Goal: Task Accomplishment & Management: Manage account settings

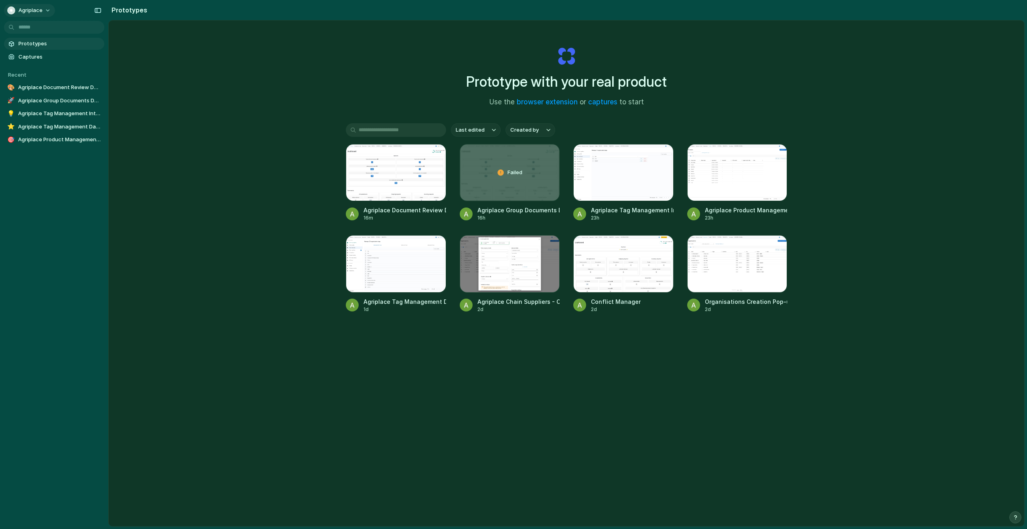
click at [26, 10] on span "Agriplace" at bounding box center [30, 10] width 24 height 8
click at [235, 106] on div "Settings Invite members Change theme Sign out" at bounding box center [513, 264] width 1027 height 529
click at [27, 10] on span "Agriplace" at bounding box center [30, 10] width 24 height 8
click at [41, 42] on span "Invite members" at bounding box center [37, 41] width 39 height 8
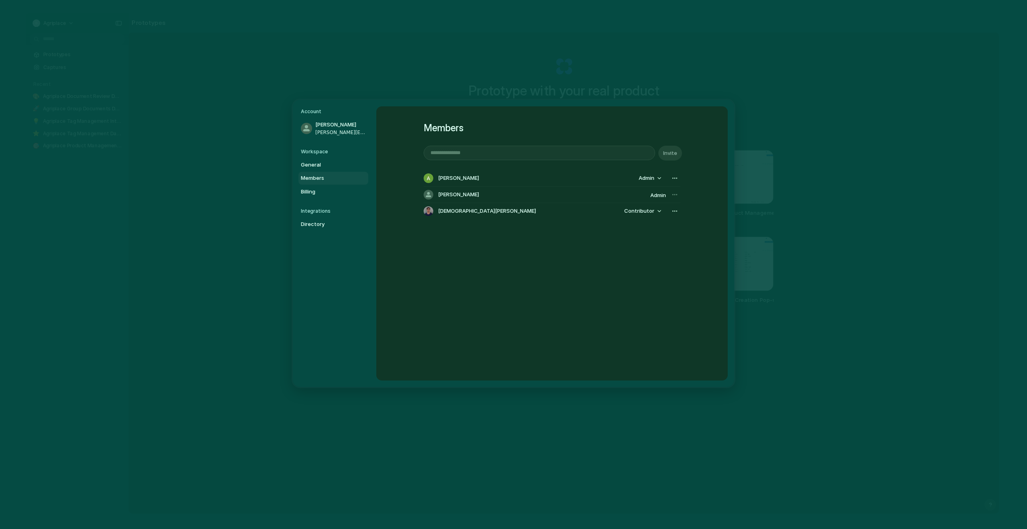
click at [466, 156] on input "email" at bounding box center [539, 153] width 231 height 14
click at [541, 273] on div "Members Invite Alannah Byrne Admin Alannah Byrne Admin Christian Iacullo Contri…" at bounding box center [552, 243] width 352 height 274
click at [652, 178] on span "Admin" at bounding box center [647, 178] width 16 height 8
click at [652, 178] on div "Admin Contributor" at bounding box center [513, 264] width 1027 height 529
click at [672, 176] on div "button" at bounding box center [675, 178] width 6 height 6
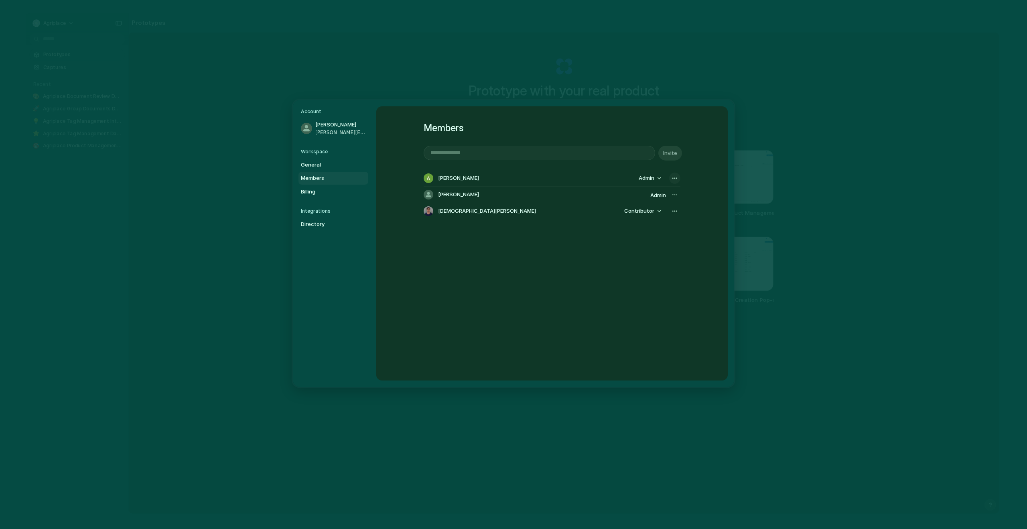
click at [672, 176] on div "Remove from workspace" at bounding box center [513, 264] width 1027 height 529
click at [473, 193] on div "[PERSON_NAME]" at bounding box center [536, 195] width 224 height 10
click at [472, 151] on input "email" at bounding box center [539, 153] width 231 height 14
type input "**********"
click at [671, 154] on span "Invite" at bounding box center [670, 153] width 14 height 8
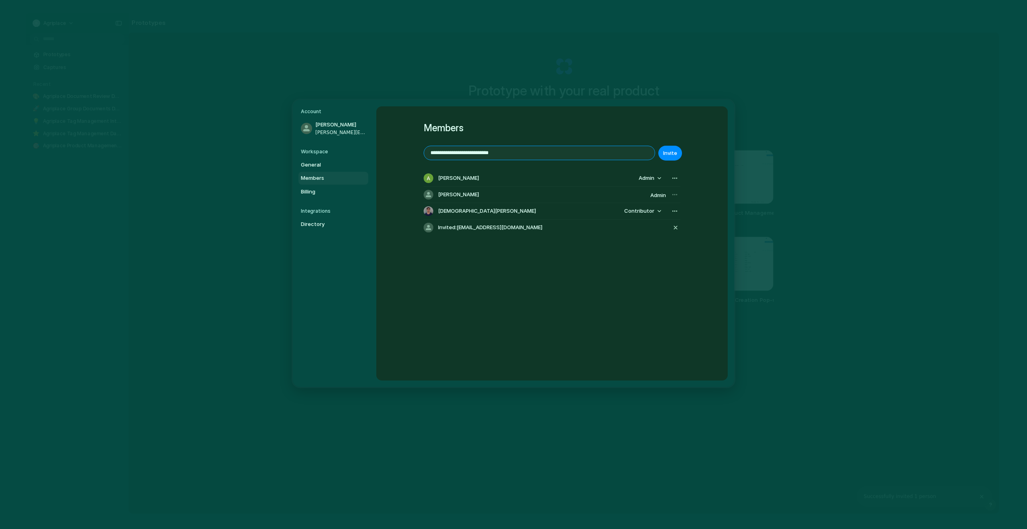
click at [506, 155] on input "**********" at bounding box center [539, 153] width 231 height 14
drag, startPoint x: 524, startPoint y: 155, endPoint x: 386, endPoint y: 154, distance: 138.0
click at [386, 154] on div "**********" at bounding box center [552, 243] width 352 height 274
type input "*"
click at [487, 298] on div "Members Invite Alannah Byrne Admin Alannah Byrne Admin Christian Iacullo Contri…" at bounding box center [552, 243] width 352 height 274
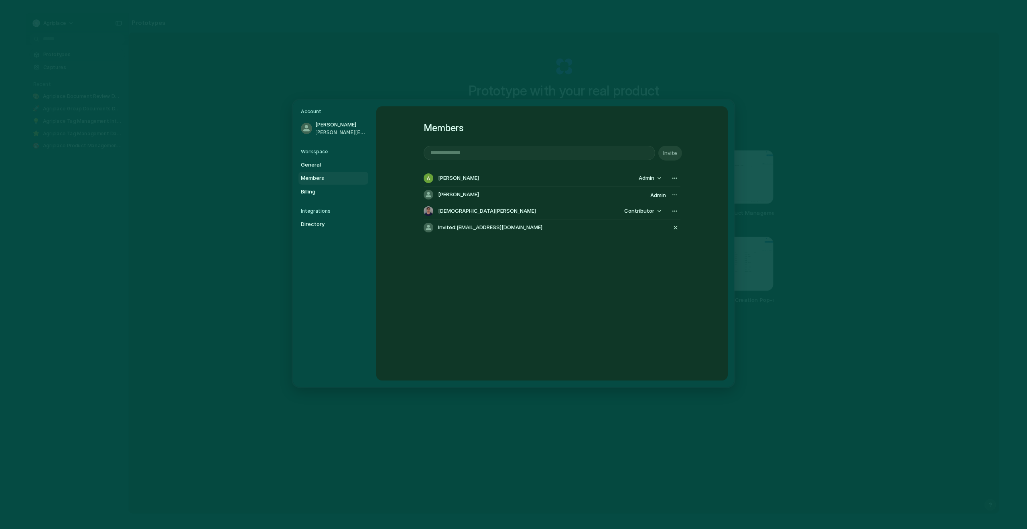
click at [447, 194] on span "[PERSON_NAME]" at bounding box center [458, 195] width 41 height 8
click at [658, 197] on span "Admin" at bounding box center [658, 195] width 16 height 6
click at [670, 197] on div at bounding box center [674, 194] width 11 height 11
click at [673, 196] on div at bounding box center [674, 194] width 11 height 11
click at [652, 179] on span "Admin" at bounding box center [647, 178] width 16 height 8
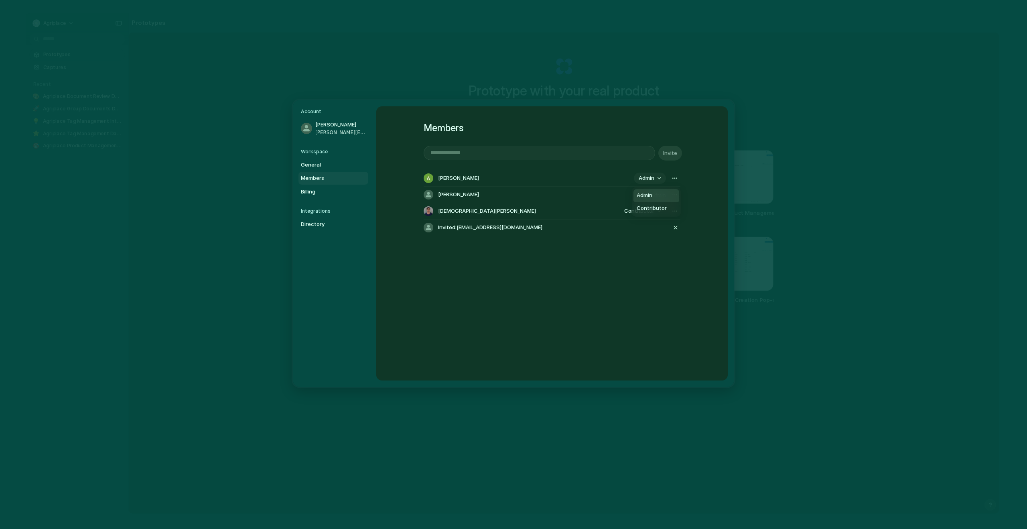
click at [652, 179] on div "Admin Contributor" at bounding box center [513, 264] width 1027 height 529
click at [500, 150] on input "email" at bounding box center [539, 153] width 231 height 14
drag, startPoint x: 452, startPoint y: 154, endPoint x: 427, endPoint y: 154, distance: 24.9
click at [427, 154] on input "*****" at bounding box center [539, 153] width 231 height 14
paste input "**********"
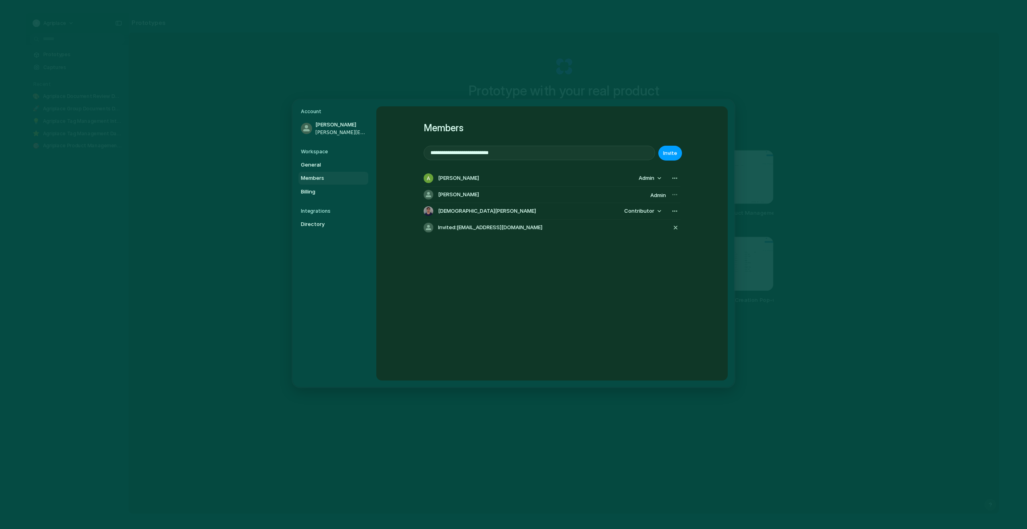
click at [669, 152] on span "Invite" at bounding box center [670, 153] width 14 height 8
click at [524, 152] on input "**********" at bounding box center [539, 153] width 231 height 14
drag, startPoint x: 543, startPoint y: 154, endPoint x: 398, endPoint y: 154, distance: 145.3
click at [398, 154] on div "**********" at bounding box center [552, 243] width 352 height 274
paste input "email"
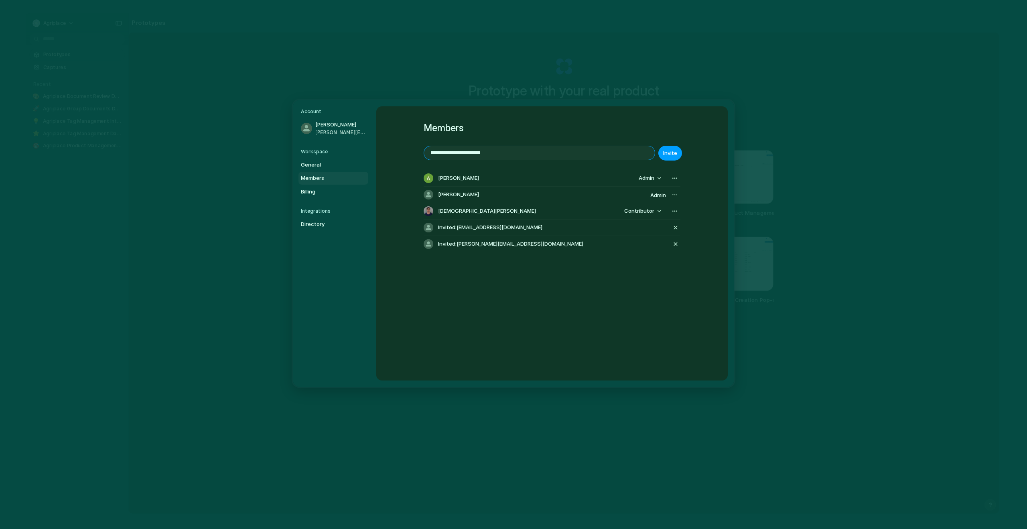
type input "**********"
click at [669, 157] on button "Invite" at bounding box center [670, 153] width 24 height 15
click at [703, 128] on div "**********" at bounding box center [552, 243] width 352 height 274
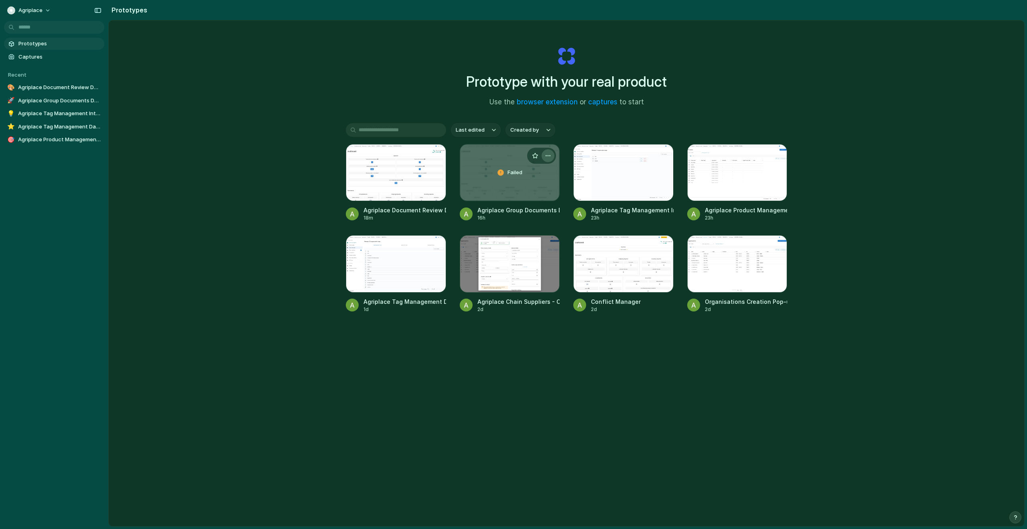
click at [546, 154] on div "button" at bounding box center [548, 155] width 6 height 6
click at [547, 228] on div "Open in new tab Rename Copy link Delete" at bounding box center [513, 264] width 1027 height 529
click at [534, 182] on div "Failed" at bounding box center [510, 172] width 100 height 56
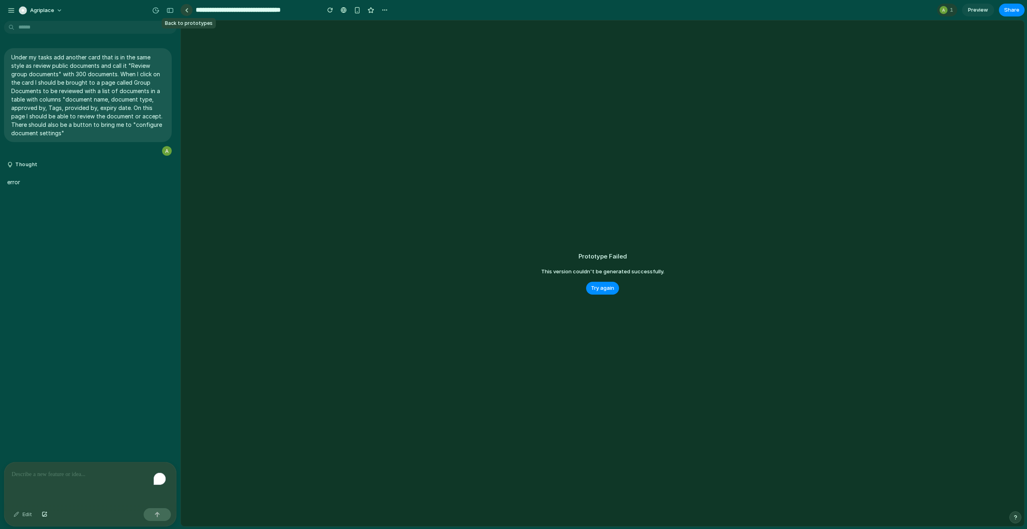
click at [184, 9] on link at bounding box center [187, 10] width 12 height 12
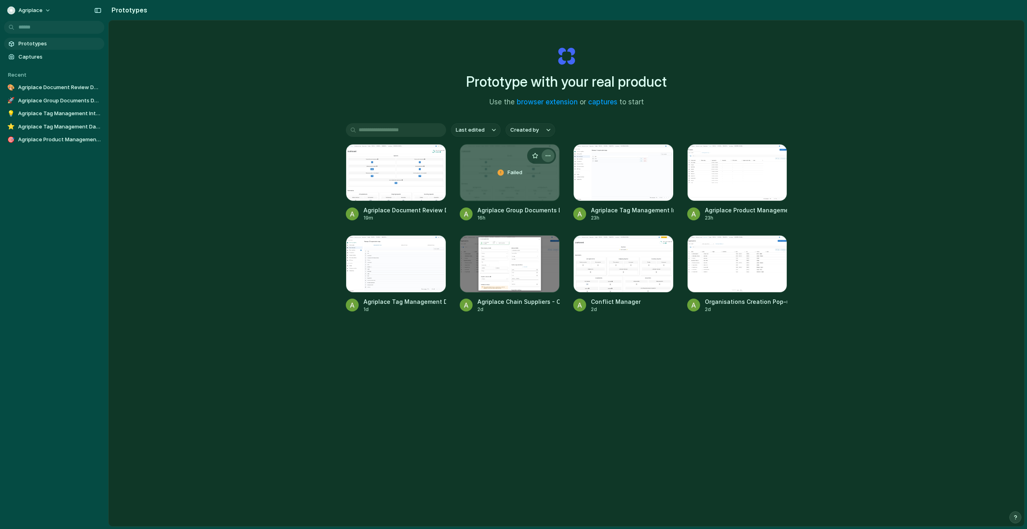
click at [549, 154] on div "button" at bounding box center [548, 155] width 6 height 6
click at [527, 211] on li "Delete" at bounding box center [523, 212] width 57 height 13
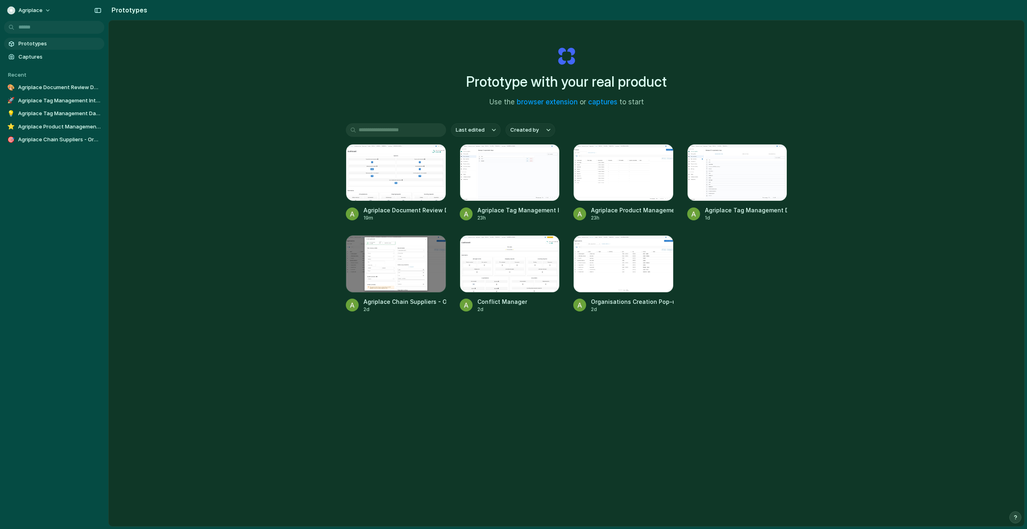
click at [696, 265] on div "Agriplace Document Review Dashboard 19m Agriplace Tag Management Interface 23h …" at bounding box center [566, 228] width 441 height 169
click at [434, 155] on div "button" at bounding box center [434, 155] width 6 height 6
click at [238, 255] on div "Open in new tab Rename Copy link Delete" at bounding box center [513, 264] width 1027 height 529
click at [35, 55] on span "Captures" at bounding box center [59, 57] width 83 height 8
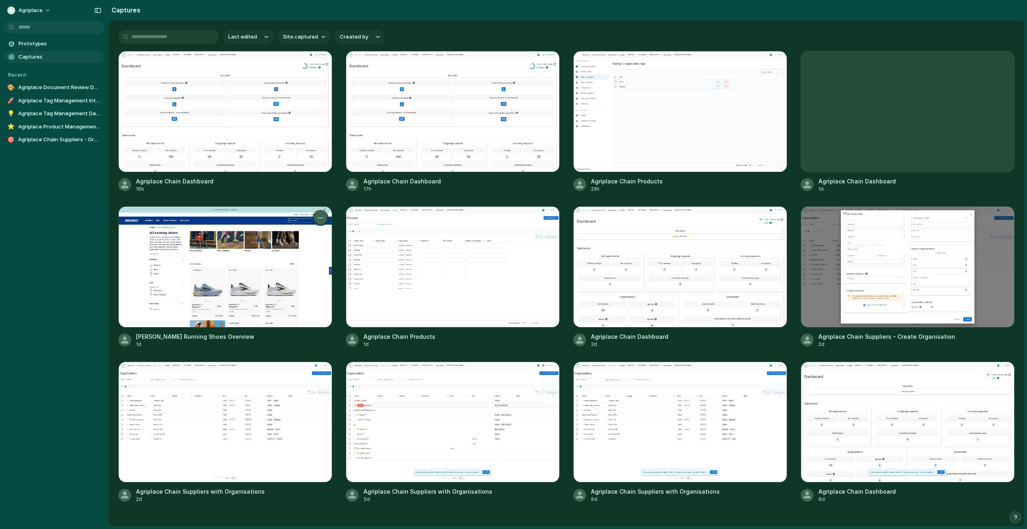
click at [320, 219] on div "button" at bounding box center [320, 218] width 6 height 6
click at [287, 283] on span "Delete" at bounding box center [283, 287] width 17 height 8
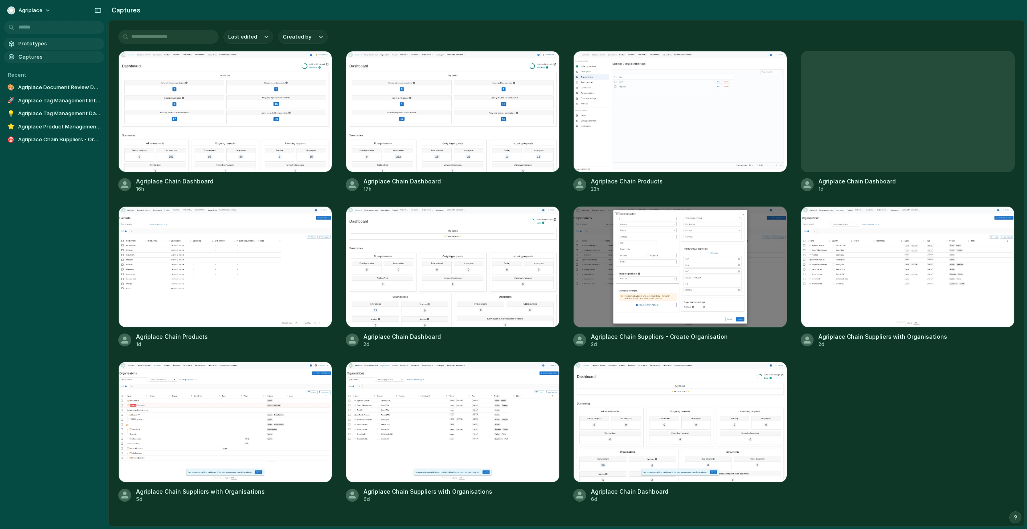
click at [41, 39] on link "Prototypes" at bounding box center [54, 44] width 100 height 12
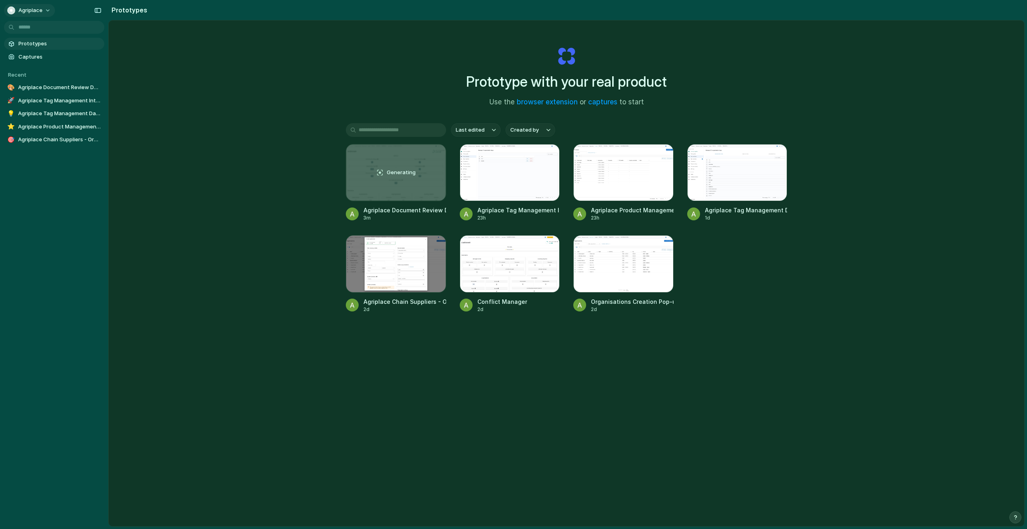
click at [32, 11] on span "Agriplace" at bounding box center [30, 10] width 24 height 8
click at [41, 25] on li "Settings" at bounding box center [39, 28] width 67 height 13
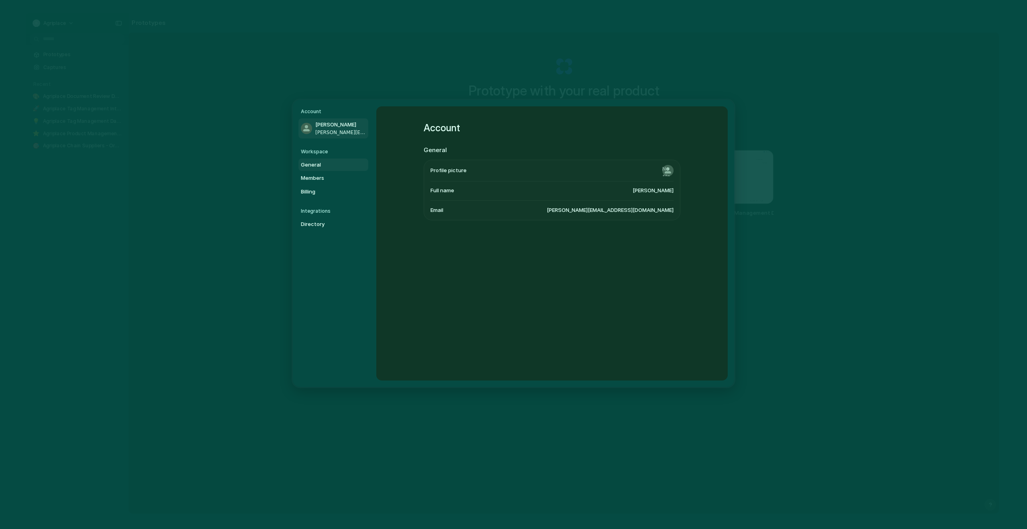
click at [325, 167] on span "General" at bounding box center [326, 165] width 51 height 8
click at [325, 177] on span "Members" at bounding box center [326, 178] width 51 height 8
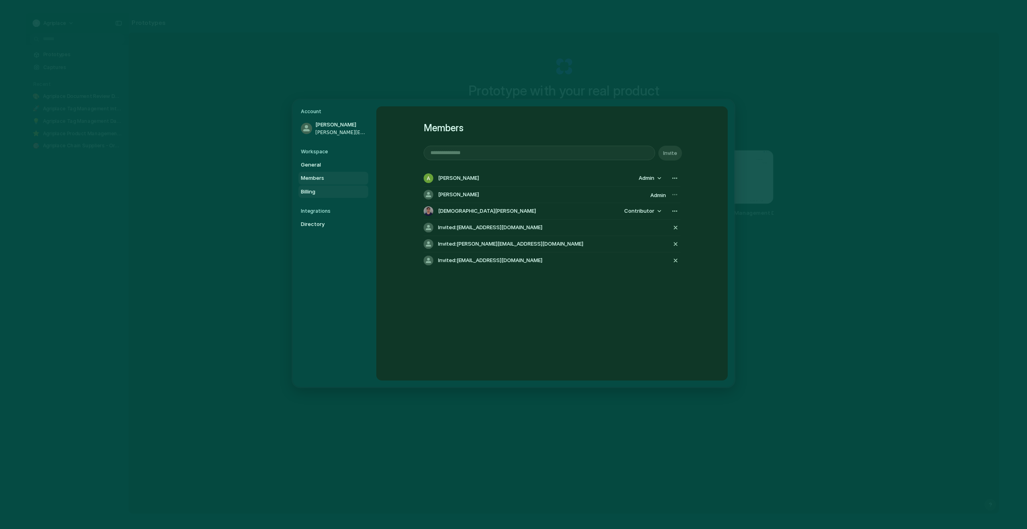
click at [325, 192] on span "Billing" at bounding box center [326, 191] width 51 height 8
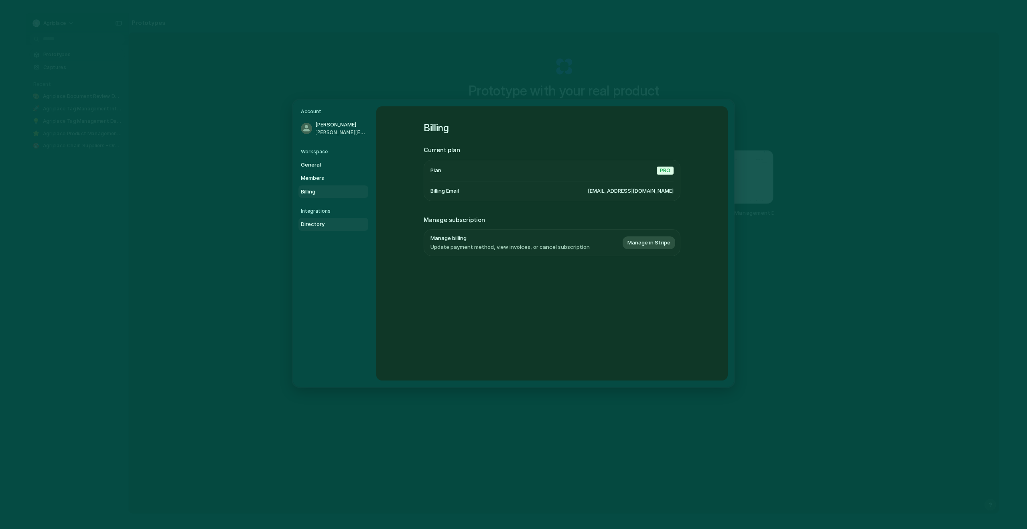
click at [320, 226] on span "Directory" at bounding box center [326, 224] width 51 height 8
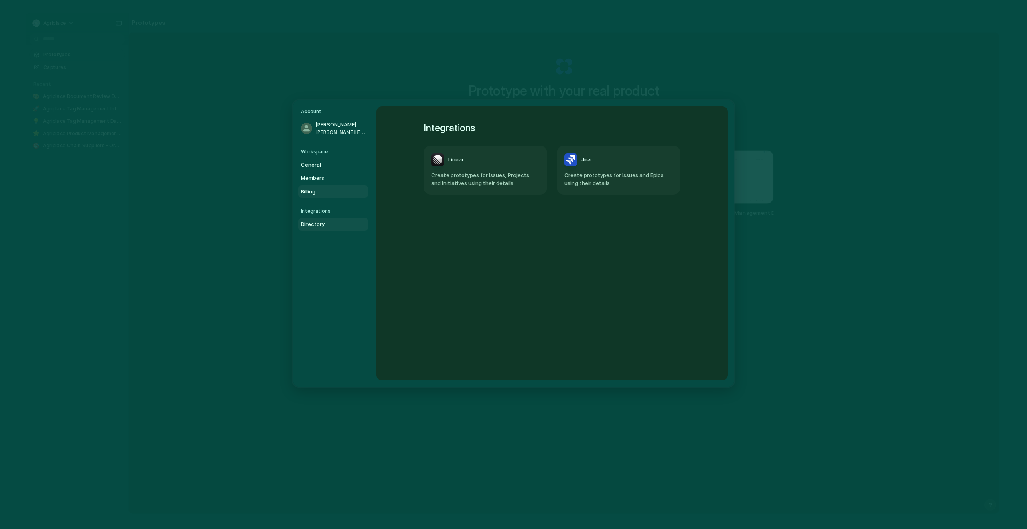
click at [317, 190] on span "Billing" at bounding box center [326, 191] width 51 height 8
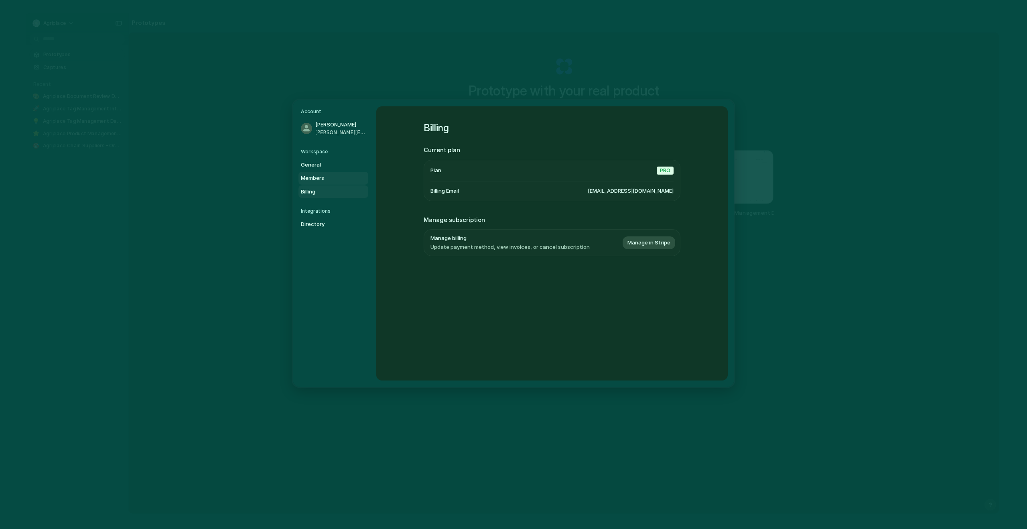
click at [318, 175] on span "Members" at bounding box center [326, 178] width 51 height 8
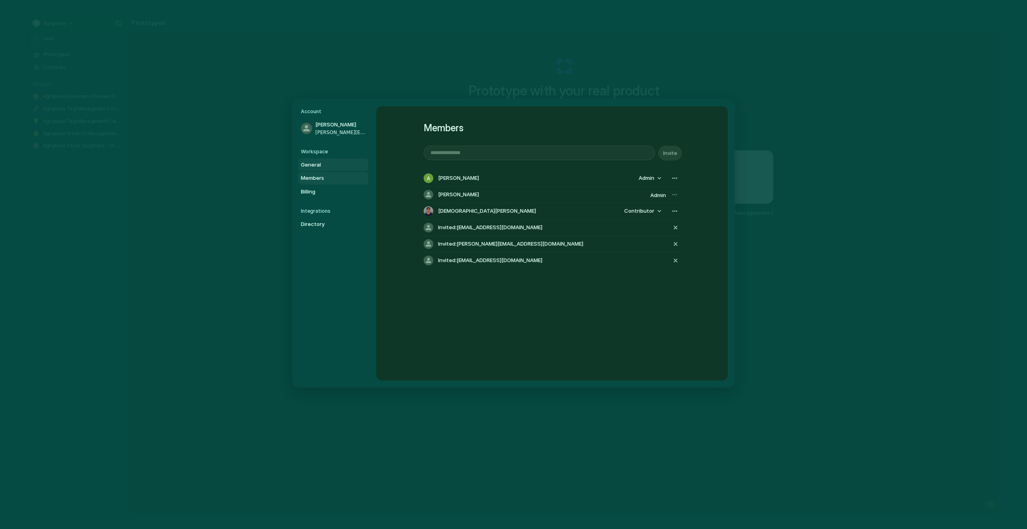
click at [319, 163] on span "General" at bounding box center [326, 165] width 51 height 8
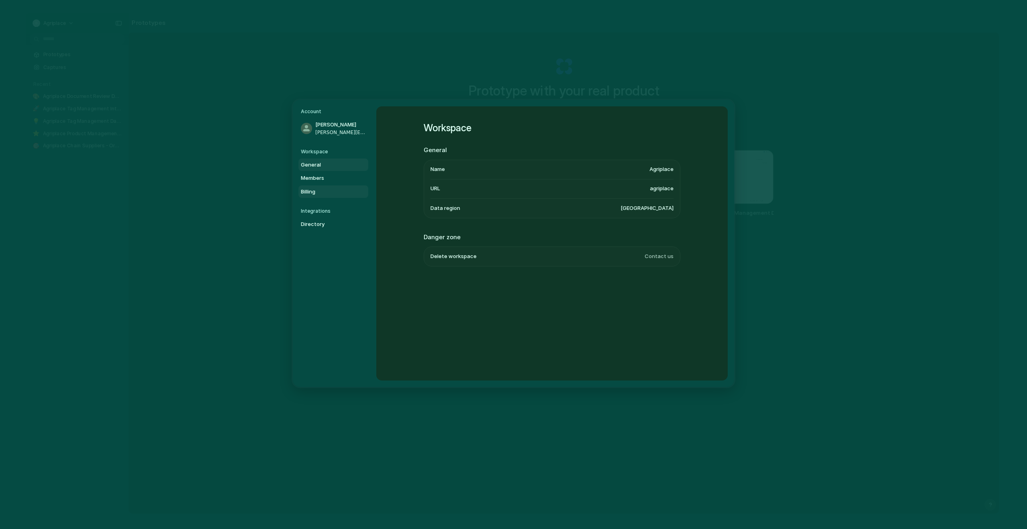
click at [340, 186] on link "Billing" at bounding box center [334, 191] width 70 height 13
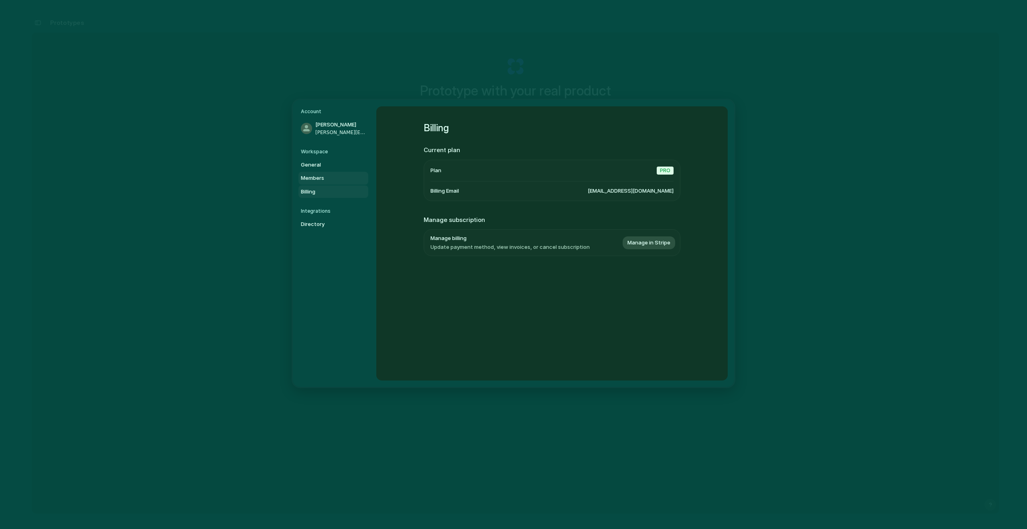
click at [313, 179] on span "Members" at bounding box center [326, 178] width 51 height 8
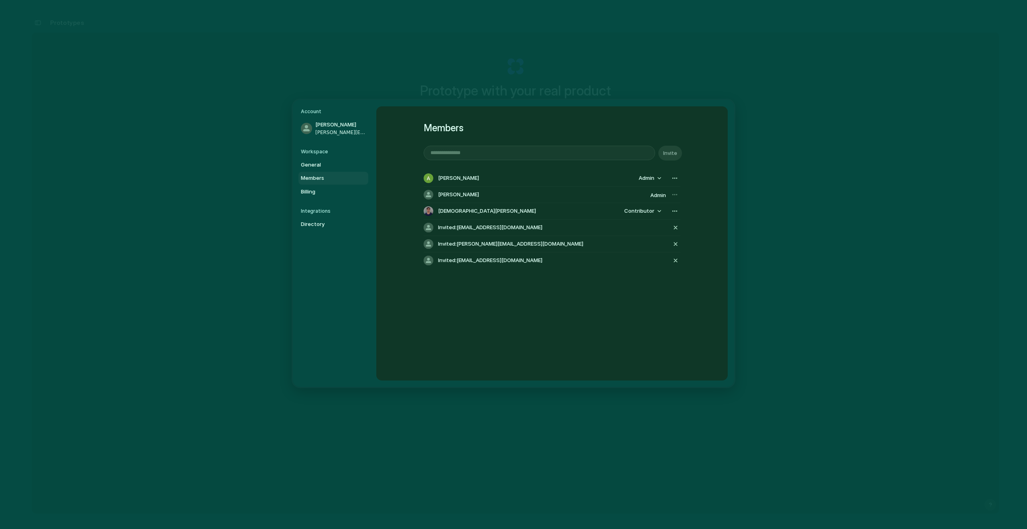
click at [521, 293] on div "Members Invite Alannah Byrne Admin Alannah Byrne Admin Christian Iacullo Contri…" at bounding box center [552, 201] width 257 height 191
click at [323, 191] on span "Billing" at bounding box center [326, 191] width 51 height 8
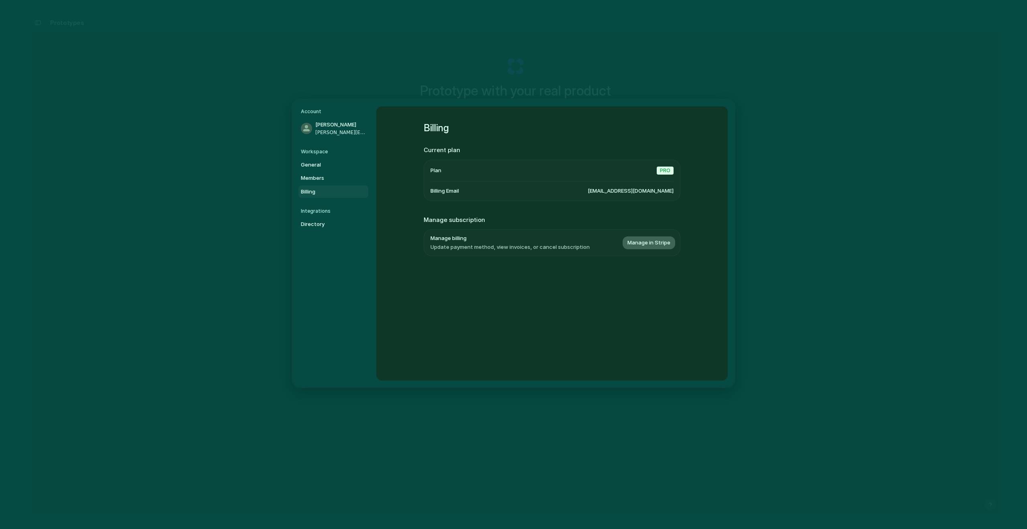
click at [642, 243] on span "Manage in Stripe" at bounding box center [649, 243] width 43 height 8
click at [323, 224] on span "Directory" at bounding box center [326, 224] width 51 height 8
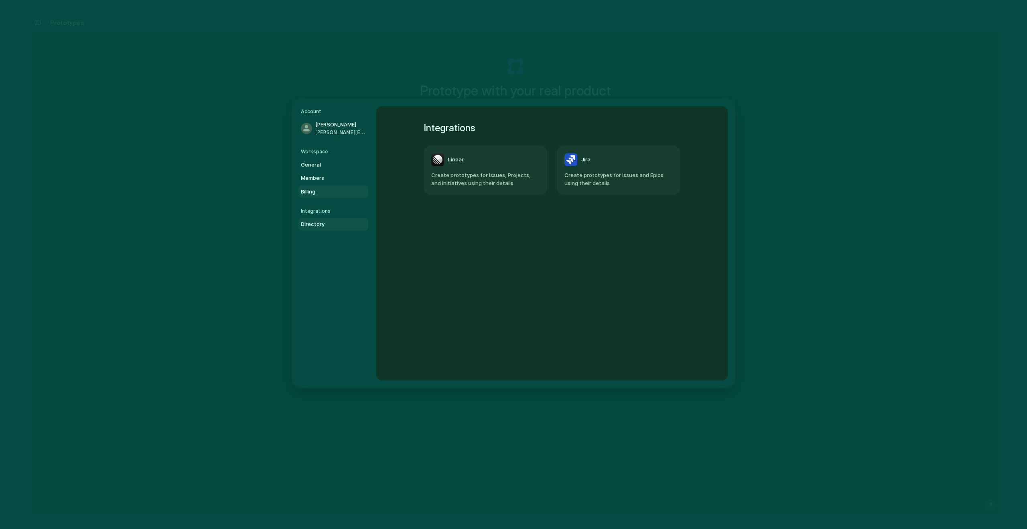
click at [324, 187] on span "Billing" at bounding box center [326, 191] width 51 height 8
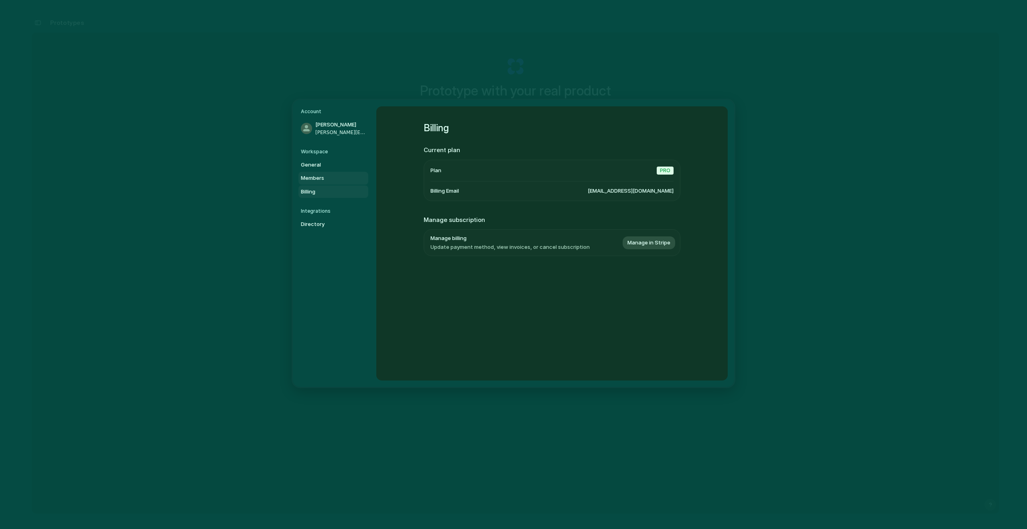
click at [324, 176] on span "Members" at bounding box center [326, 178] width 51 height 8
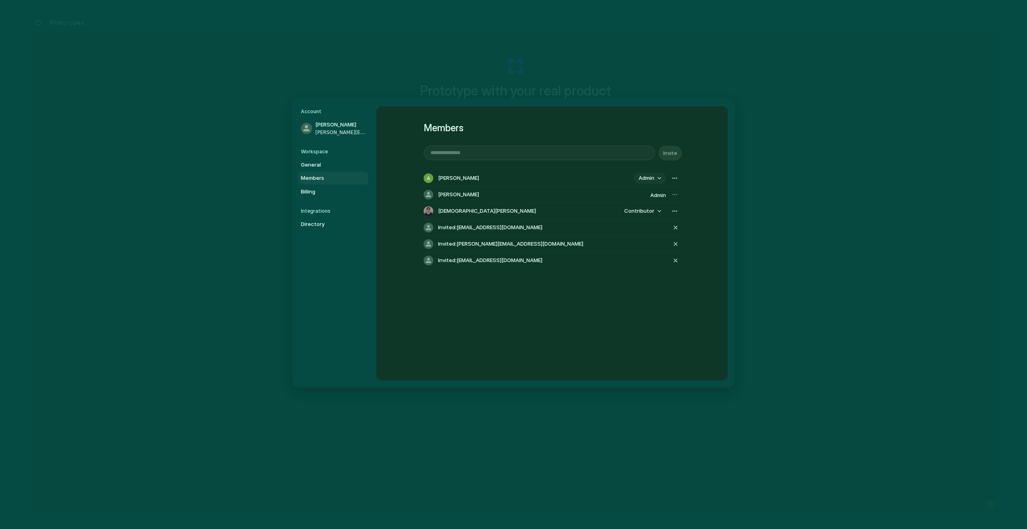
click at [654, 179] on button "Admin" at bounding box center [650, 178] width 32 height 11
click at [636, 179] on div "Admin Contributor" at bounding box center [513, 264] width 1027 height 529
click at [658, 197] on span "Admin" at bounding box center [658, 195] width 16 height 6
click at [677, 193] on div at bounding box center [674, 194] width 11 height 11
click at [675, 194] on div at bounding box center [674, 194] width 11 height 11
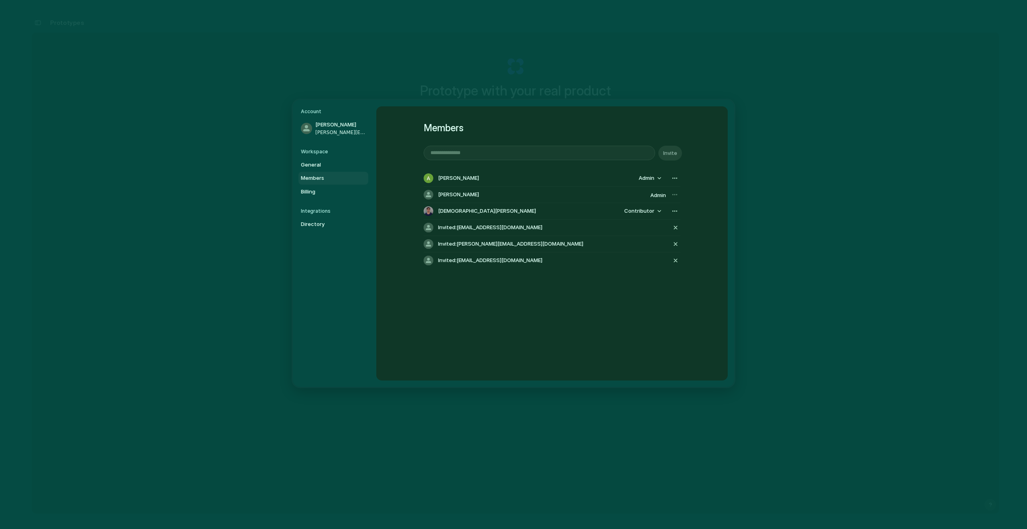
click at [669, 194] on div at bounding box center [674, 194] width 11 height 11
click at [672, 194] on div at bounding box center [674, 194] width 11 height 11
click at [442, 199] on div "[PERSON_NAME]" at bounding box center [536, 195] width 224 height 10
click at [438, 176] on span "[PERSON_NAME]" at bounding box center [458, 178] width 41 height 8
click at [675, 179] on div "button" at bounding box center [675, 178] width 6 height 6
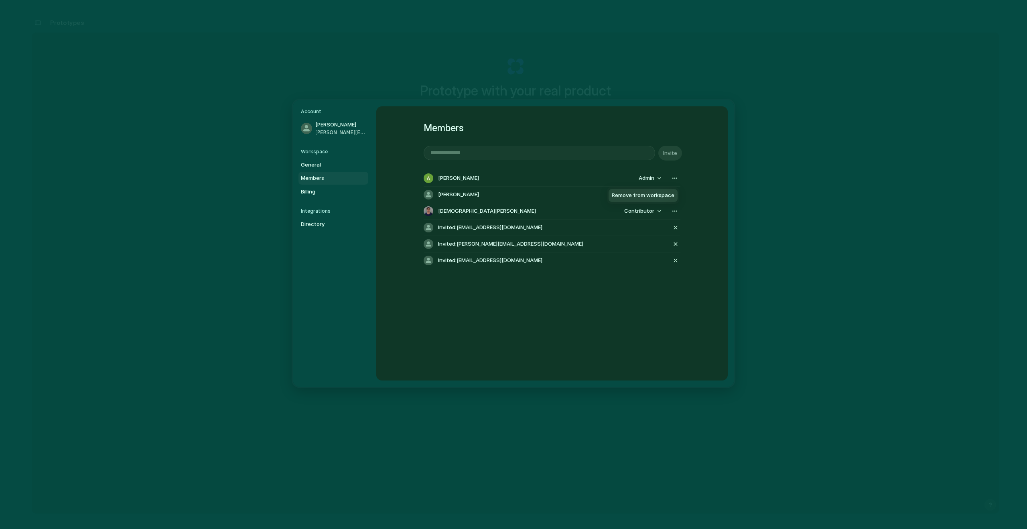
click at [543, 179] on div "Remove from workspace" at bounding box center [513, 264] width 1027 height 529
click at [651, 193] on span "Admin" at bounding box center [658, 195] width 16 height 6
click at [673, 195] on div at bounding box center [674, 194] width 11 height 11
click at [443, 198] on span "[PERSON_NAME]" at bounding box center [458, 195] width 41 height 8
click at [675, 179] on div "button" at bounding box center [675, 178] width 6 height 6
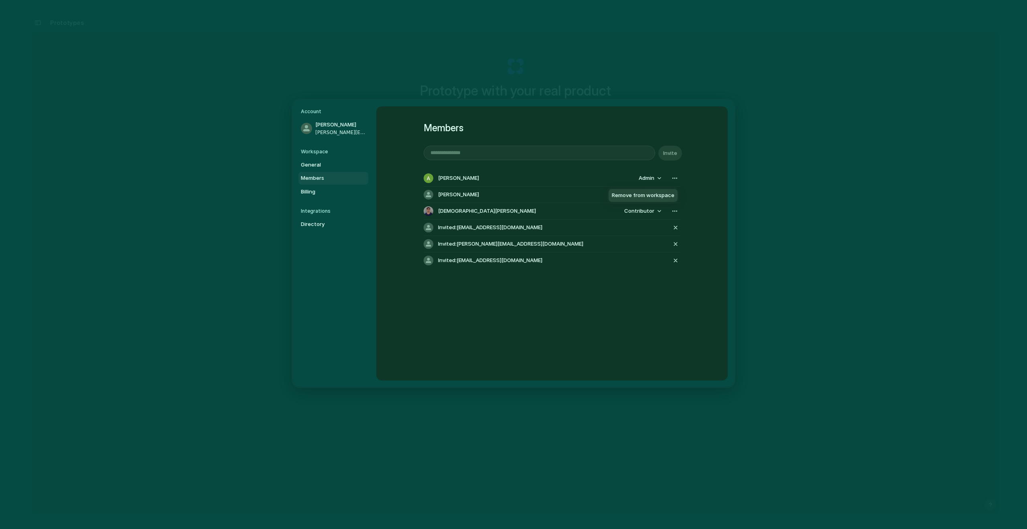
click at [650, 197] on span "Remove from workspace" at bounding box center [643, 195] width 63 height 8
click at [312, 163] on span "General" at bounding box center [326, 165] width 51 height 8
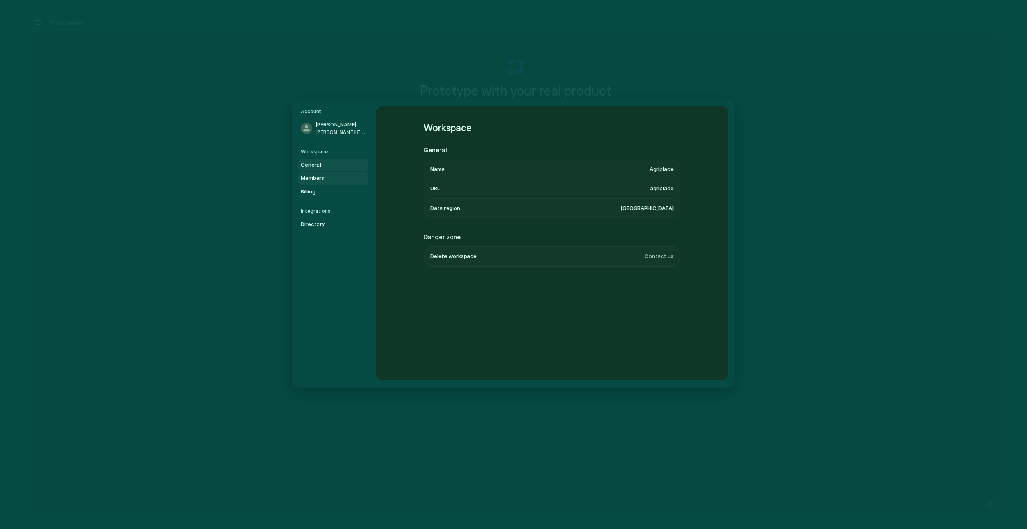
click at [313, 176] on span "Members" at bounding box center [326, 178] width 51 height 8
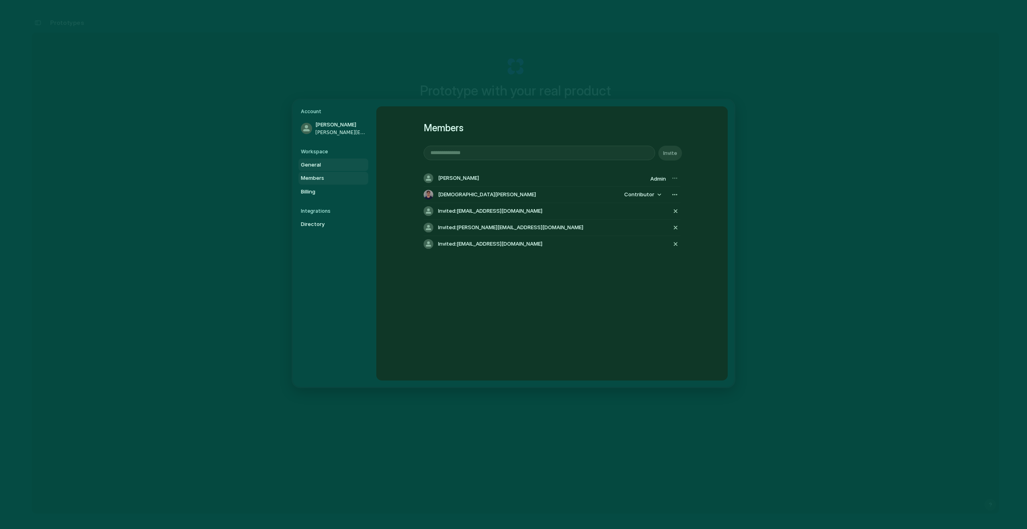
click at [314, 164] on span "General" at bounding box center [326, 165] width 51 height 8
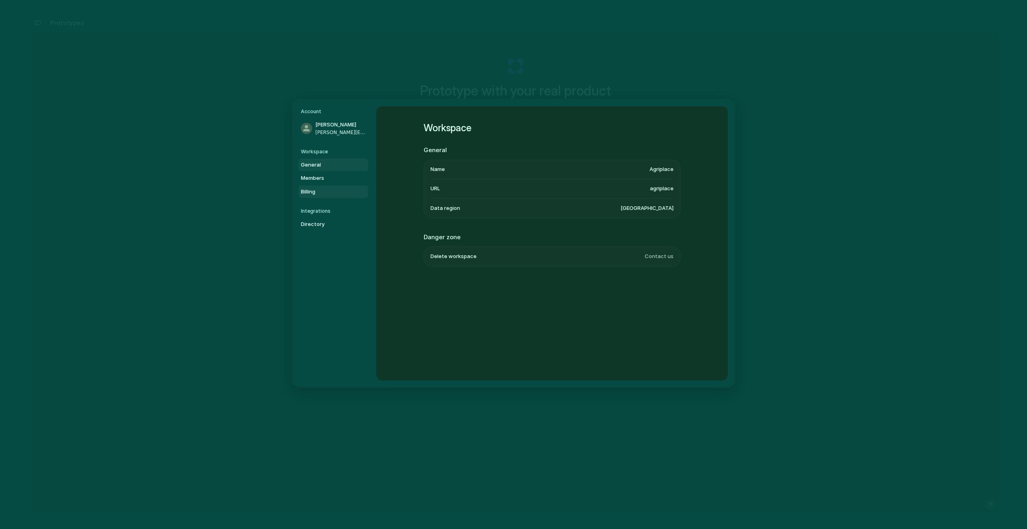
click at [312, 192] on span "Billing" at bounding box center [326, 191] width 51 height 8
click at [318, 178] on span "Members" at bounding box center [326, 178] width 51 height 8
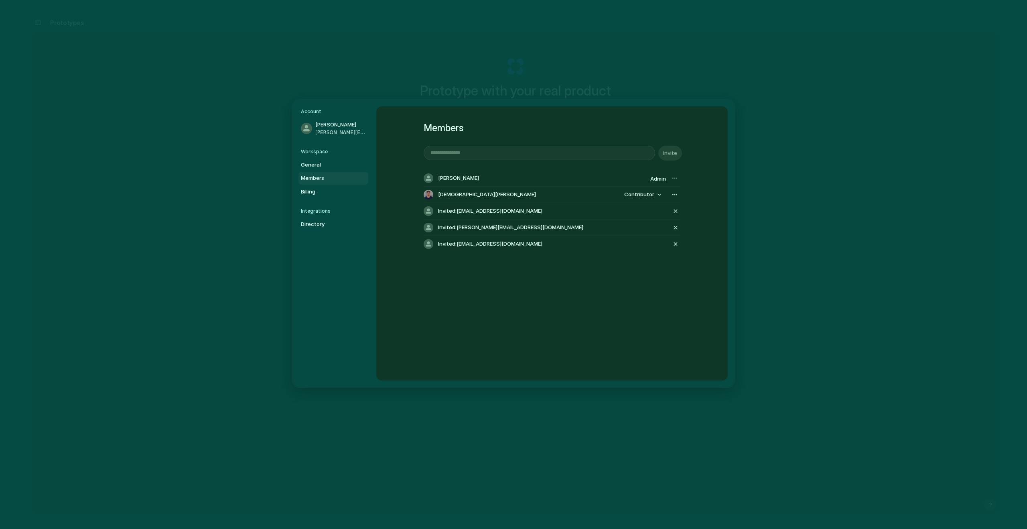
click at [520, 183] on div "[PERSON_NAME]" at bounding box center [536, 178] width 224 height 10
click at [672, 177] on div at bounding box center [674, 178] width 11 height 11
click at [673, 179] on div at bounding box center [674, 178] width 11 height 11
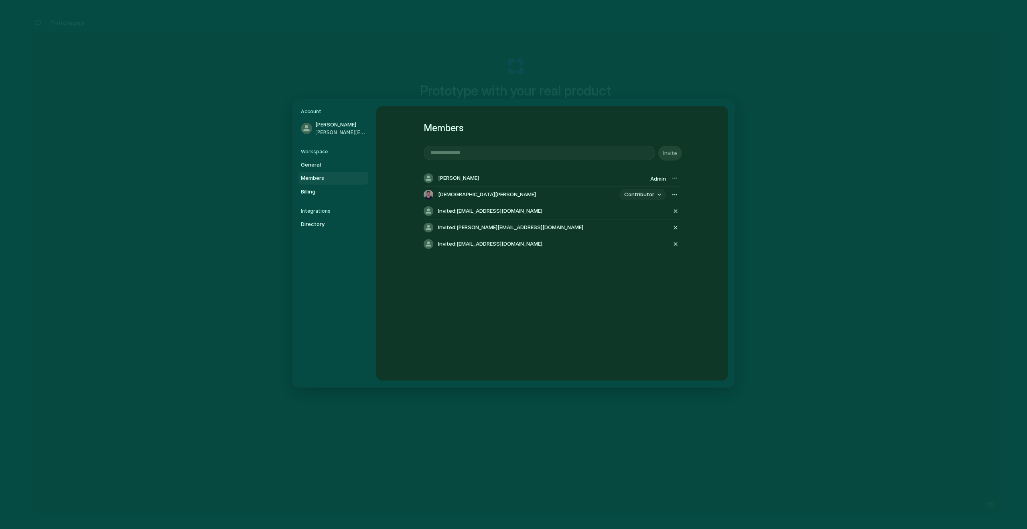
click at [639, 197] on span "Contributor" at bounding box center [639, 195] width 30 height 8
click at [642, 193] on div "Admin Contributor" at bounding box center [513, 264] width 1027 height 529
click at [778, 181] on div "Prototype with your real product Use the browser extension or captures to start…" at bounding box center [515, 293] width 967 height 521
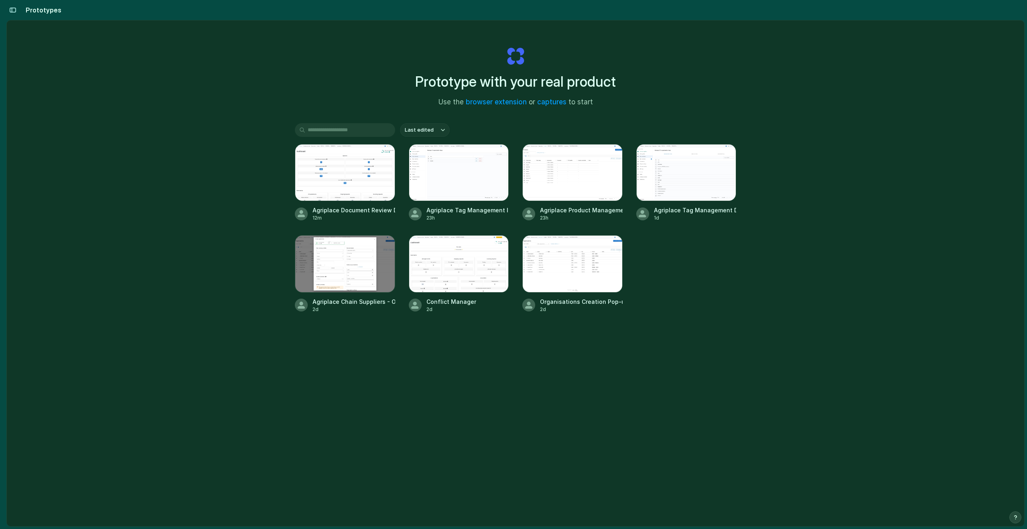
click at [35, 13] on h2 "Prototypes" at bounding box center [41, 10] width 39 height 10
click at [10, 11] on div "button" at bounding box center [12, 10] width 7 height 6
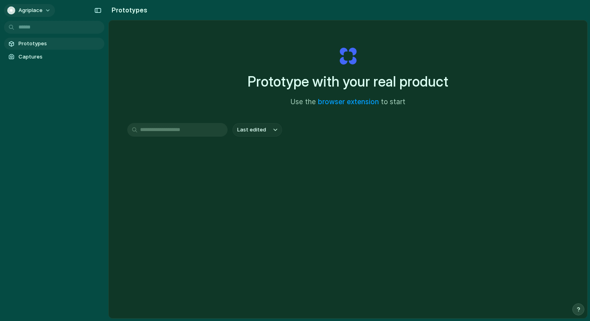
click at [38, 12] on span "Agriplace" at bounding box center [30, 10] width 24 height 8
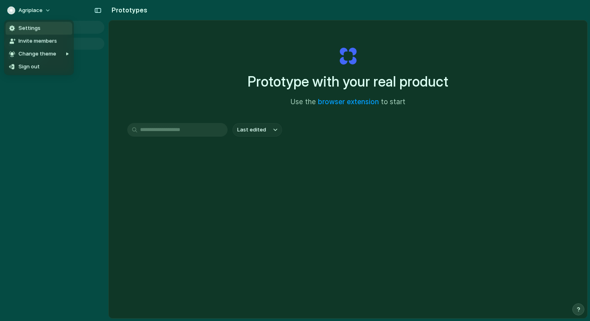
click at [36, 30] on span "Settings" at bounding box center [29, 28] width 22 height 8
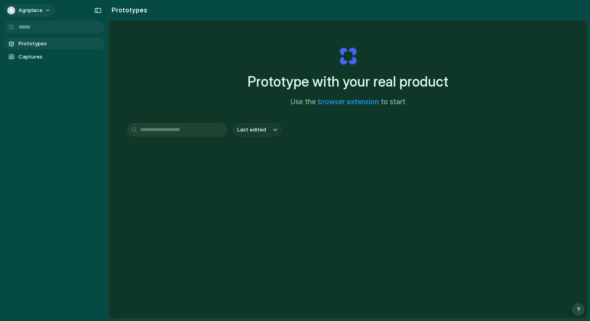
click at [45, 8] on button "Agriplace" at bounding box center [29, 10] width 51 height 13
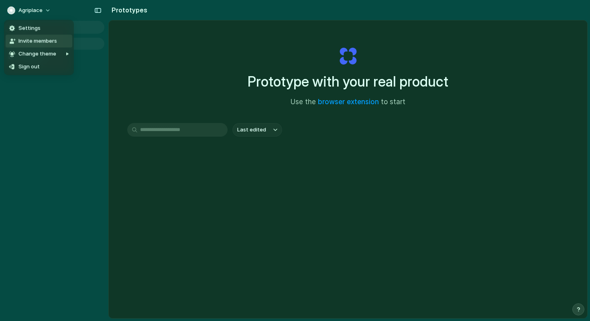
click at [39, 39] on span "Invite members" at bounding box center [37, 41] width 39 height 8
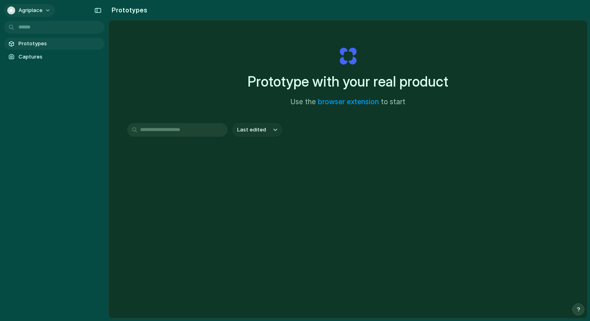
click at [38, 9] on span "Agriplace" at bounding box center [30, 10] width 24 height 8
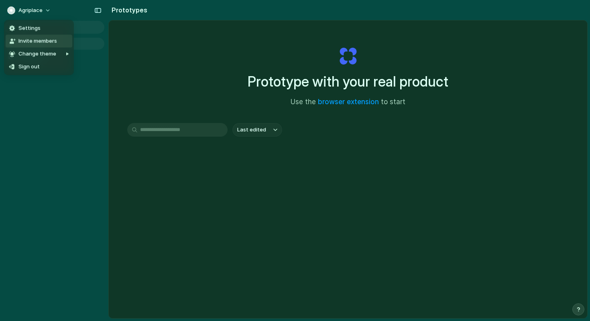
click at [34, 40] on span "Invite members" at bounding box center [37, 41] width 39 height 8
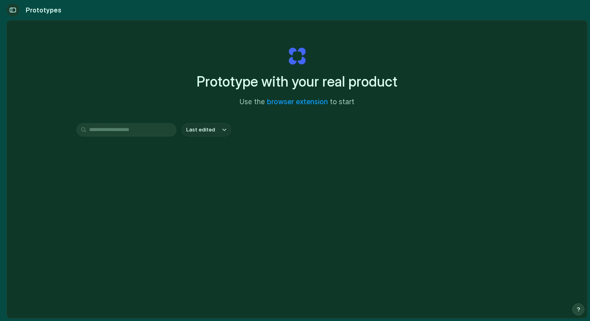
click at [11, 10] on div "button" at bounding box center [12, 10] width 7 height 6
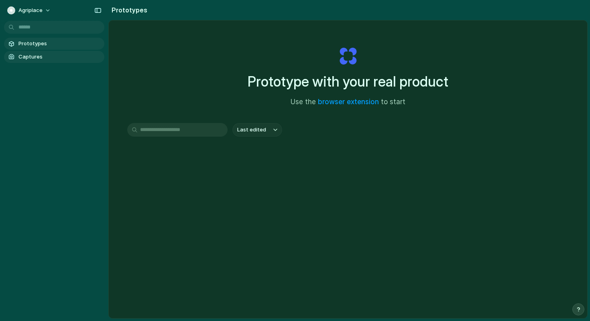
click at [28, 58] on span "Captures" at bounding box center [59, 57] width 83 height 8
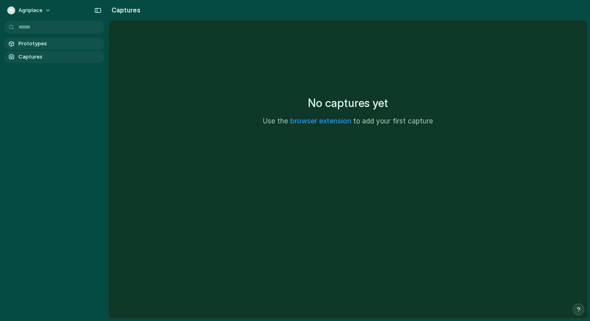
click at [29, 44] on span "Prototypes" at bounding box center [59, 44] width 83 height 8
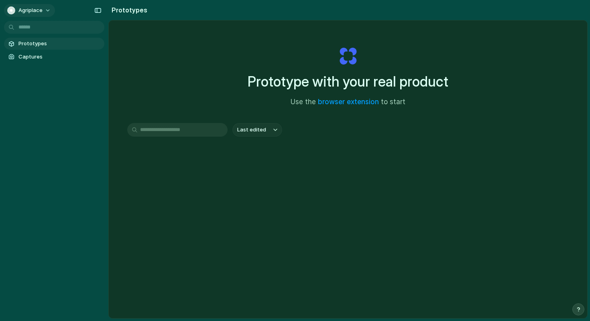
click at [36, 8] on span "Agriplace" at bounding box center [30, 10] width 24 height 8
click at [43, 12] on div "Settings Invite members Change theme Sign out" at bounding box center [295, 160] width 590 height 321
click at [39, 11] on span "Agriplace" at bounding box center [30, 10] width 24 height 8
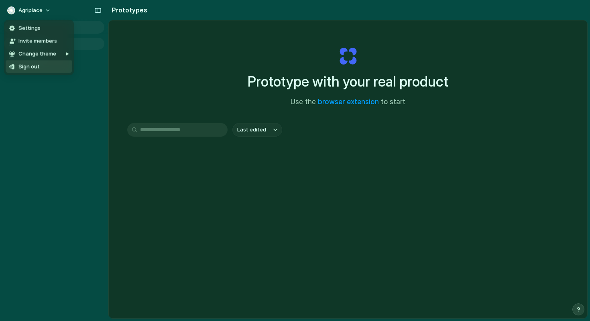
click at [28, 67] on span "Sign out" at bounding box center [28, 67] width 21 height 8
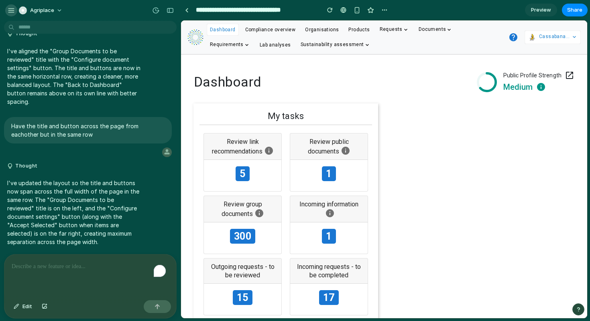
click at [5, 10] on button "button" at bounding box center [11, 10] width 12 height 12
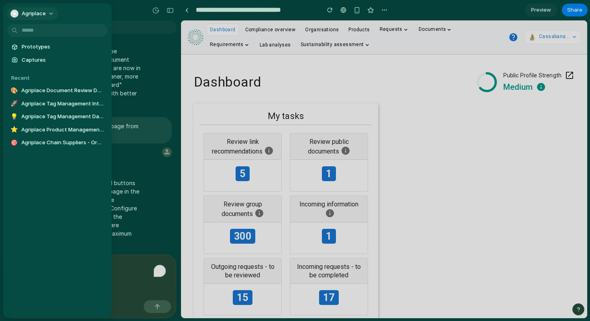
click at [33, 16] on span "Agriplace" at bounding box center [34, 14] width 24 height 8
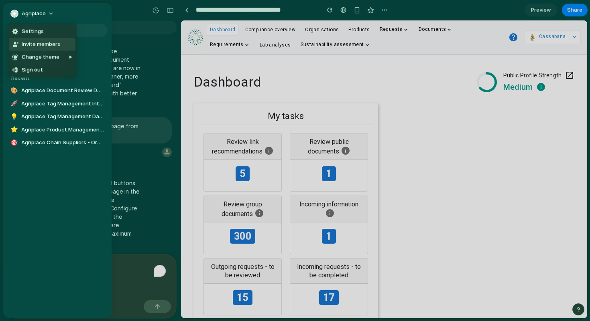
click at [38, 42] on span "Invite members" at bounding box center [41, 45] width 39 height 8
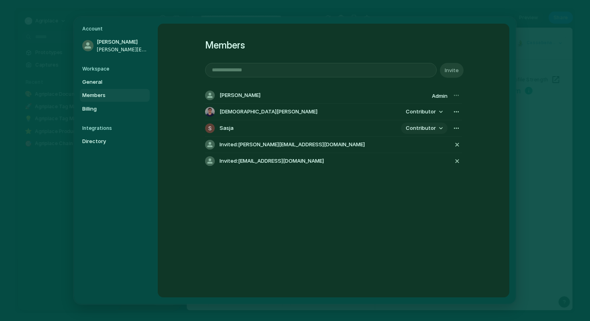
click at [422, 130] on span "Contributor" at bounding box center [421, 128] width 30 height 8
click at [422, 149] on li "Admin" at bounding box center [425, 145] width 46 height 13
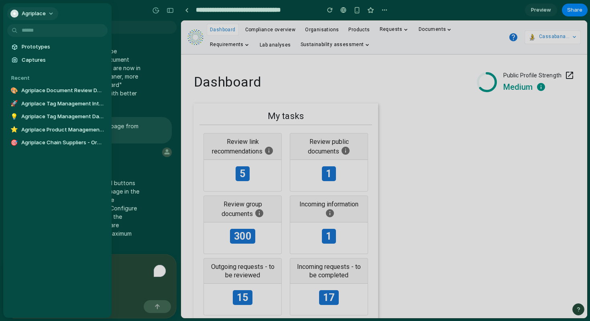
click at [35, 9] on button "Agriplace" at bounding box center [32, 13] width 51 height 13
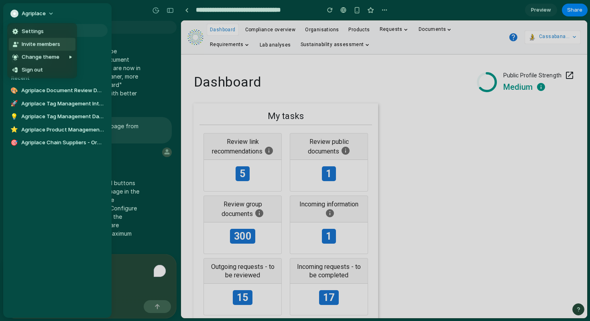
click at [33, 47] on span "Invite members" at bounding box center [41, 45] width 39 height 8
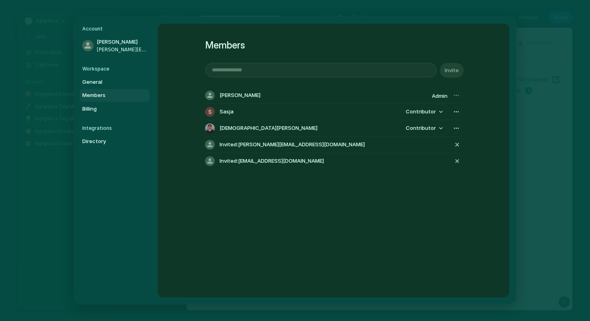
click at [266, 68] on input "email" at bounding box center [320, 70] width 231 height 14
paste input "**********"
click at [449, 73] on span "Invite" at bounding box center [452, 71] width 14 height 8
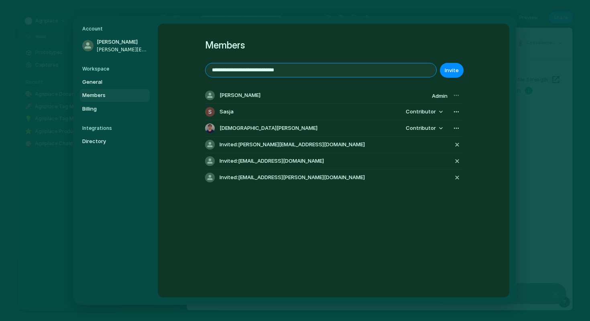
click at [296, 70] on input "**********" at bounding box center [320, 70] width 231 height 14
drag, startPoint x: 317, startPoint y: 72, endPoint x: 157, endPoint y: 72, distance: 159.7
click at [158, 72] on div "**********" at bounding box center [334, 161] width 352 height 274
paste input "*"
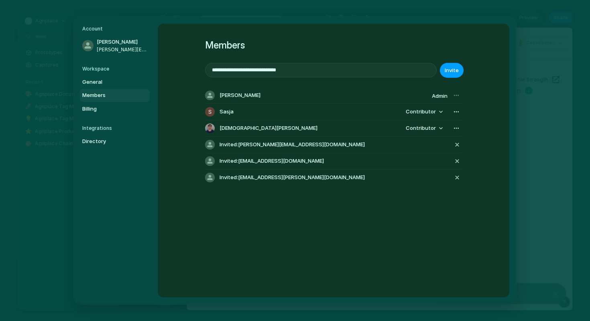
click at [450, 71] on span "Invite" at bounding box center [452, 71] width 14 height 8
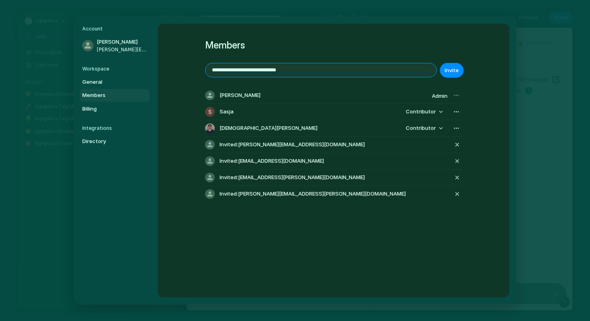
drag, startPoint x: 314, startPoint y: 69, endPoint x: 146, endPoint y: 70, distance: 168.1
click at [146, 70] on div "**********" at bounding box center [294, 160] width 441 height 287
paste input "email"
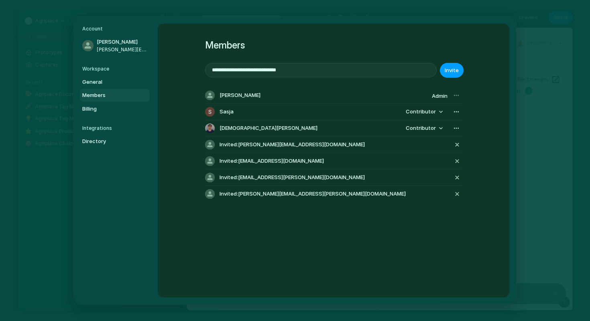
click at [453, 68] on span "Invite" at bounding box center [452, 71] width 14 height 8
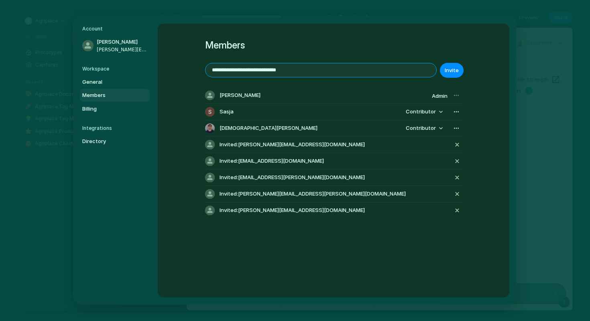
click at [308, 73] on input "**********" at bounding box center [320, 70] width 231 height 14
drag, startPoint x: 320, startPoint y: 71, endPoint x: 164, endPoint y: 71, distance: 155.7
click at [164, 71] on div "**********" at bounding box center [334, 161] width 352 height 274
paste input "email"
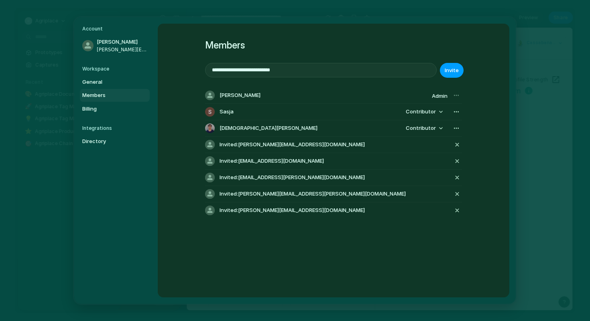
click at [449, 75] on button "Invite" at bounding box center [452, 70] width 24 height 15
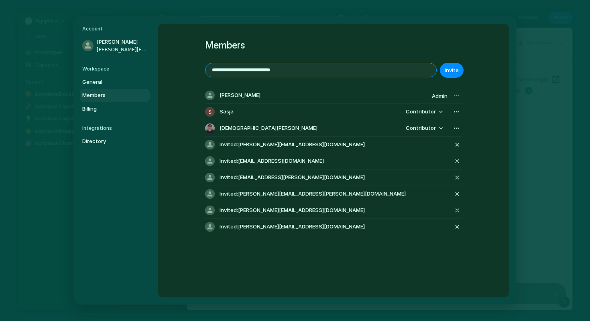
click at [291, 73] on input "**********" at bounding box center [320, 70] width 231 height 14
drag, startPoint x: 306, startPoint y: 72, endPoint x: 152, endPoint y: 72, distance: 153.7
click at [152, 72] on div "**********" at bounding box center [294, 160] width 441 height 287
paste input "email"
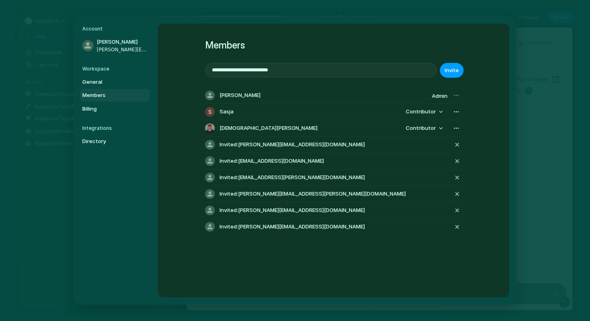
click at [443, 71] on button "Invite" at bounding box center [452, 70] width 24 height 15
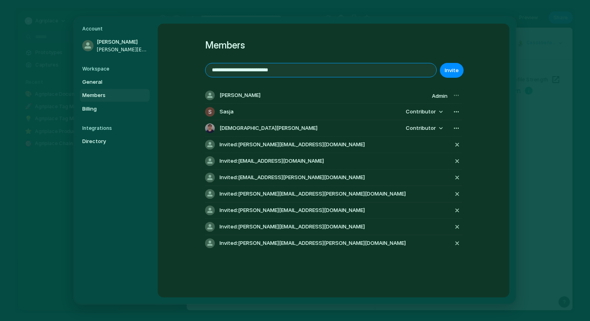
click at [324, 66] on input "**********" at bounding box center [320, 70] width 231 height 14
drag, startPoint x: 330, startPoint y: 71, endPoint x: 171, endPoint y: 71, distance: 159.7
click at [171, 71] on div "**********" at bounding box center [334, 161] width 352 height 274
paste input "email"
type input "**********"
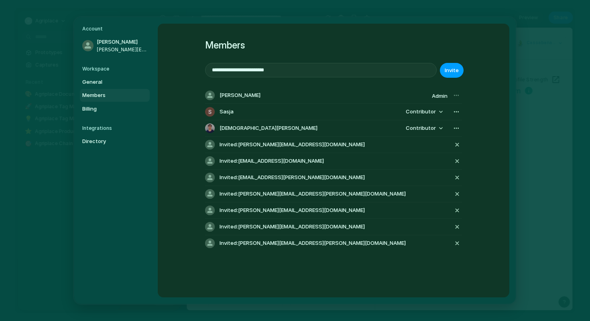
click at [443, 69] on button "Invite" at bounding box center [452, 70] width 24 height 15
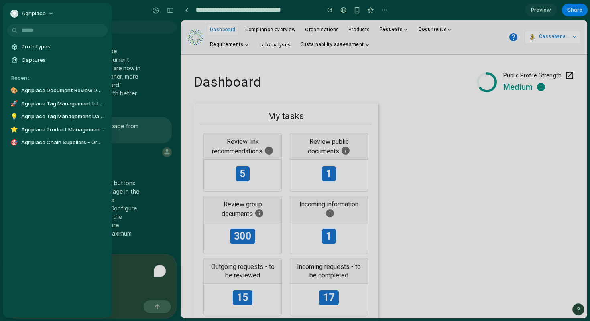
click at [146, 82] on div at bounding box center [295, 160] width 590 height 321
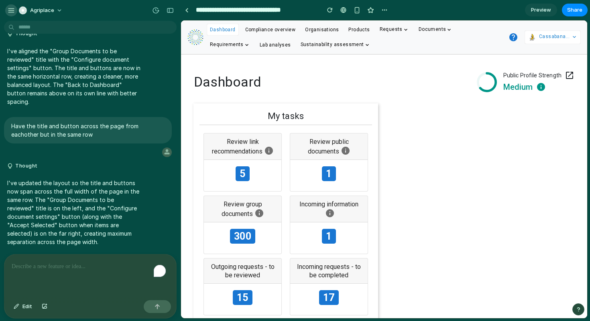
click at [12, 12] on div "button" at bounding box center [11, 10] width 7 height 7
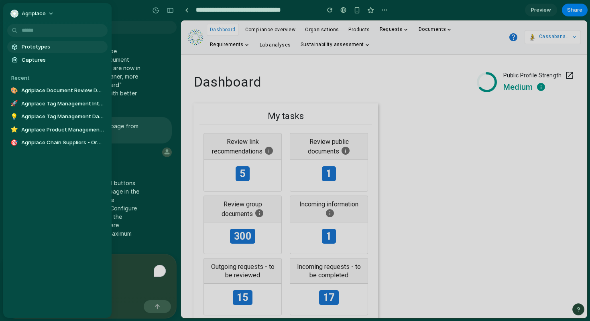
click at [39, 47] on span "Prototypes" at bounding box center [63, 47] width 83 height 8
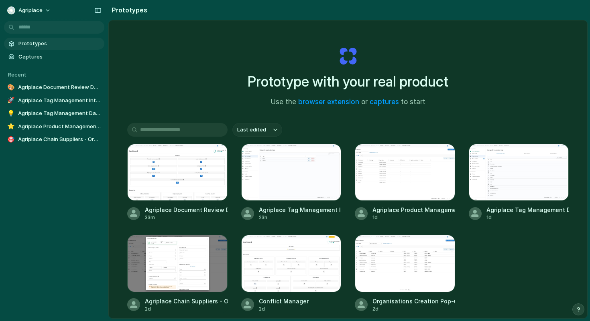
click at [197, 79] on div "Prototype with your real product Use the browser extension or captures to start" at bounding box center [347, 73] width 321 height 87
click at [387, 122] on div "Prototype with your real product Use the browser extension or captures to start…" at bounding box center [348, 190] width 478 height 341
click at [270, 128] on button "Last edited" at bounding box center [257, 130] width 50 height 14
click at [266, 131] on div "Last edited Last created Alphabetical" at bounding box center [295, 160] width 590 height 321
click at [266, 131] on button "Last edited" at bounding box center [257, 130] width 50 height 14
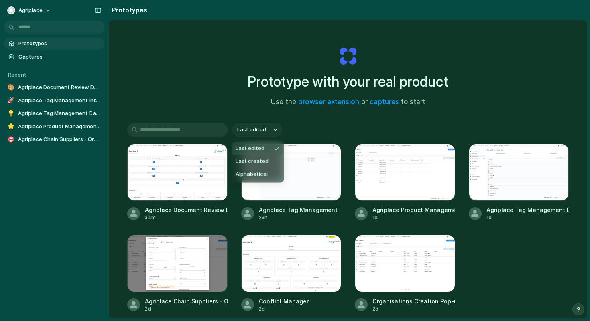
click at [266, 131] on div "Last edited Last created Alphabetical" at bounding box center [295, 160] width 590 height 321
click at [37, 11] on span "Agriplace" at bounding box center [30, 10] width 24 height 8
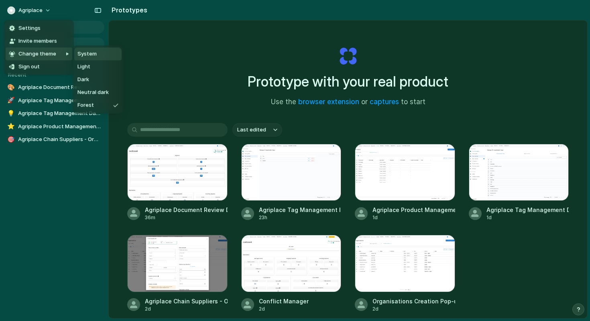
click at [40, 44] on span "Invite members" at bounding box center [37, 41] width 39 height 8
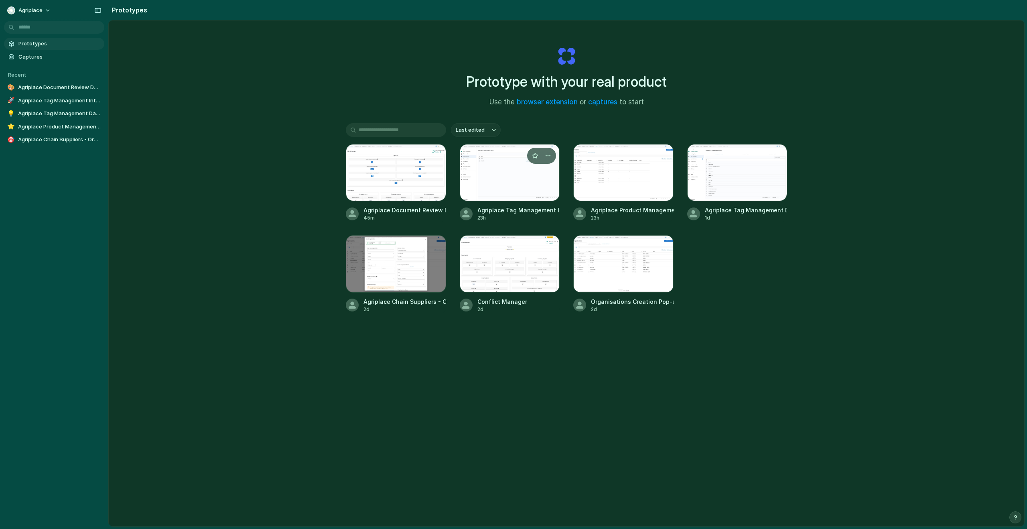
click at [526, 167] on div at bounding box center [510, 172] width 100 height 57
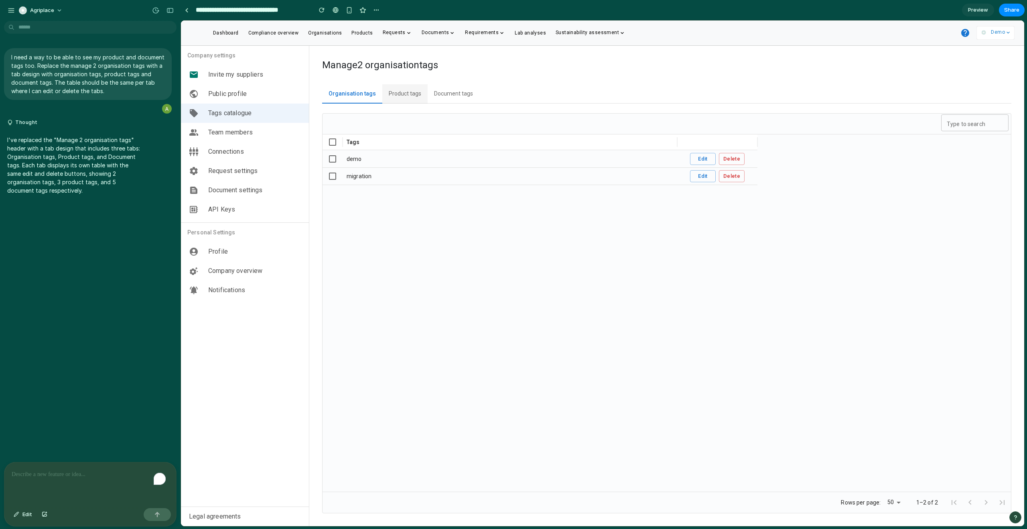
click at [404, 96] on button "Product tags" at bounding box center [404, 93] width 45 height 19
click at [455, 91] on button "Document tags" at bounding box center [453, 93] width 52 height 19
click at [360, 90] on button "Organisation tags" at bounding box center [351, 93] width 58 height 19
click at [170, 13] on button "button" at bounding box center [170, 10] width 13 height 13
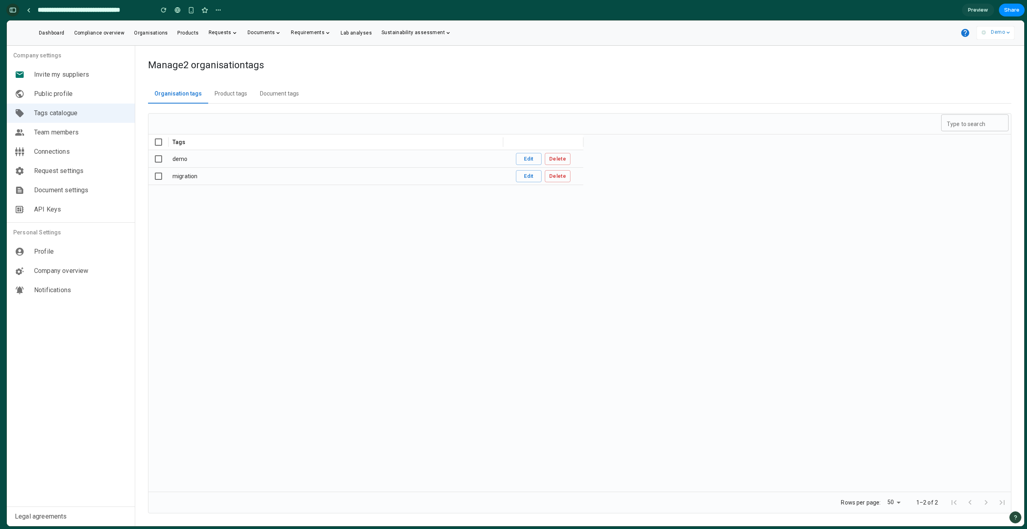
click at [11, 11] on div "button" at bounding box center [12, 10] width 7 height 6
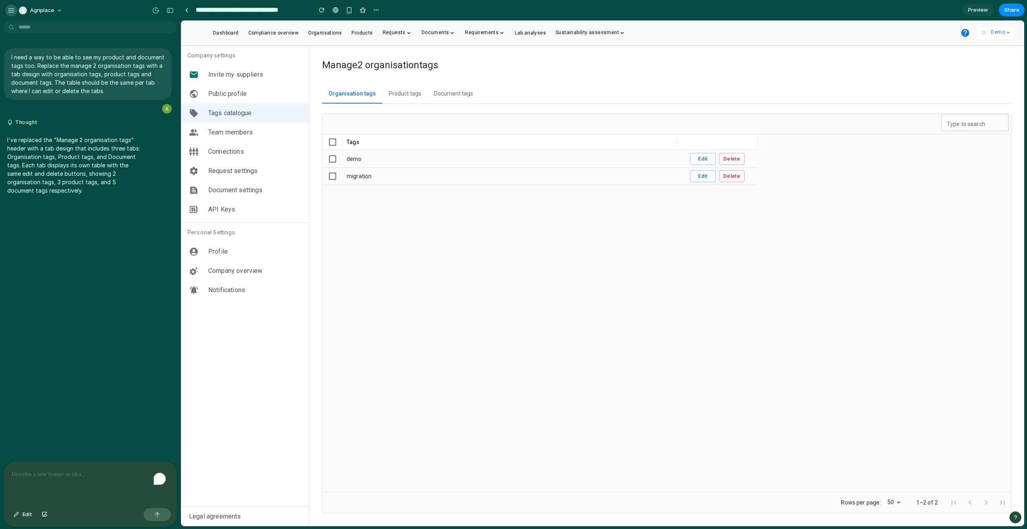
click at [12, 11] on div "button" at bounding box center [11, 10] width 7 height 7
click at [50, 9] on span "Agriplace" at bounding box center [42, 10] width 24 height 8
click at [4, 12] on div "Settings Invite members Change theme Sign out" at bounding box center [513, 264] width 1027 height 529
click at [11, 8] on div "button" at bounding box center [11, 10] width 7 height 7
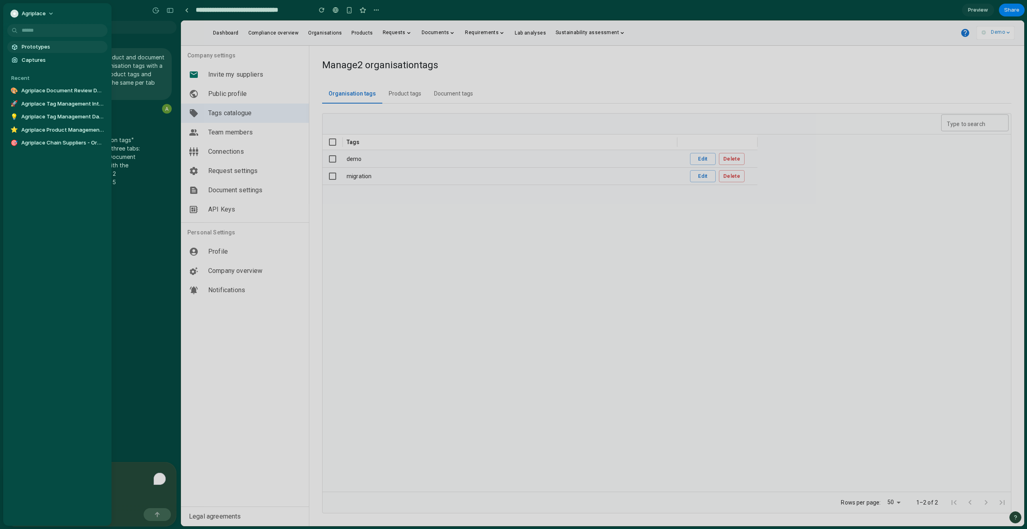
click at [37, 46] on span "Prototypes" at bounding box center [63, 47] width 83 height 8
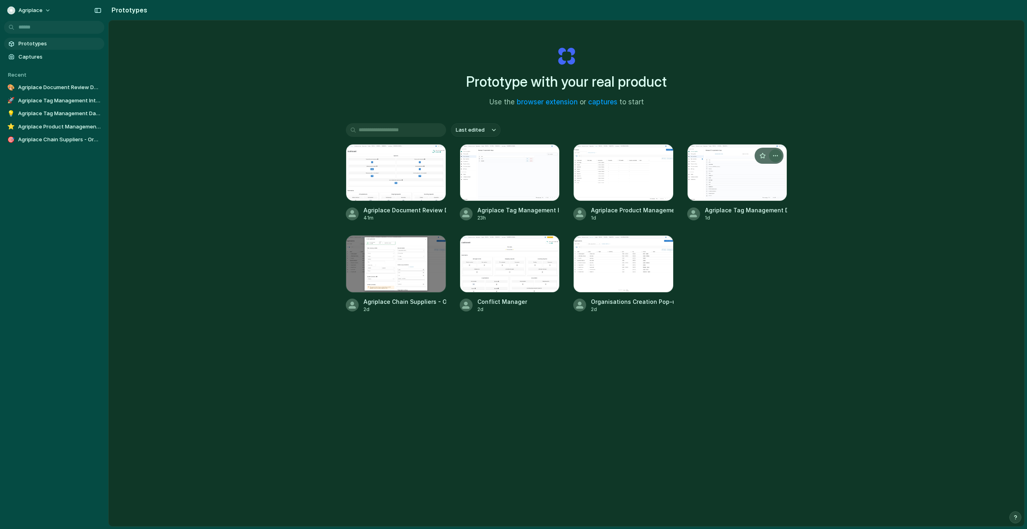
click at [774, 153] on div "button" at bounding box center [775, 155] width 6 height 6
click at [756, 216] on li "Delete" at bounding box center [751, 212] width 57 height 13
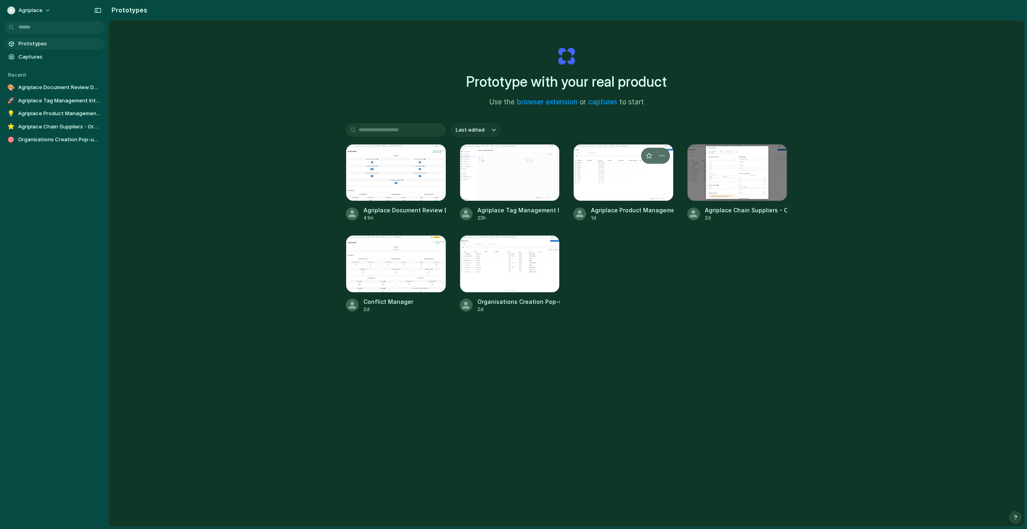
click at [614, 189] on div at bounding box center [623, 172] width 100 height 57
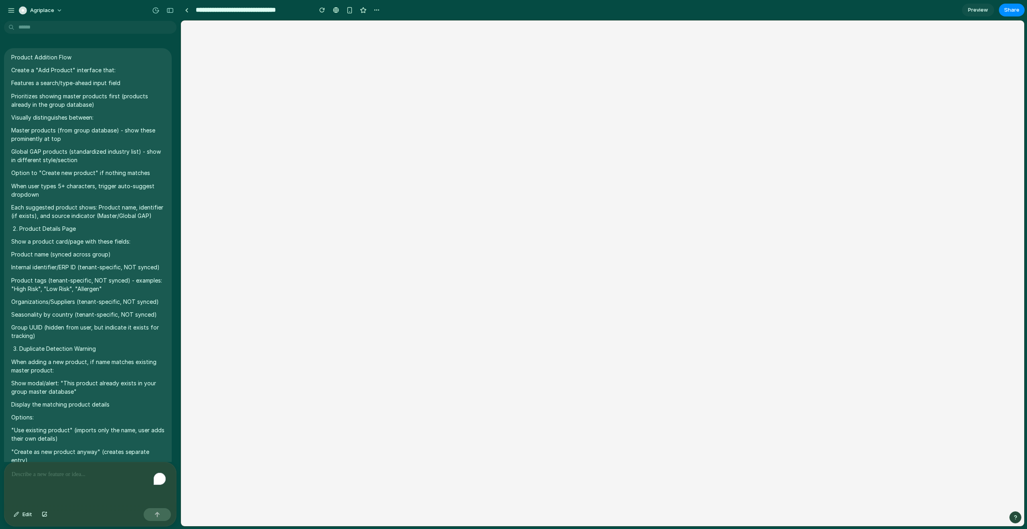
scroll to position [2684, 0]
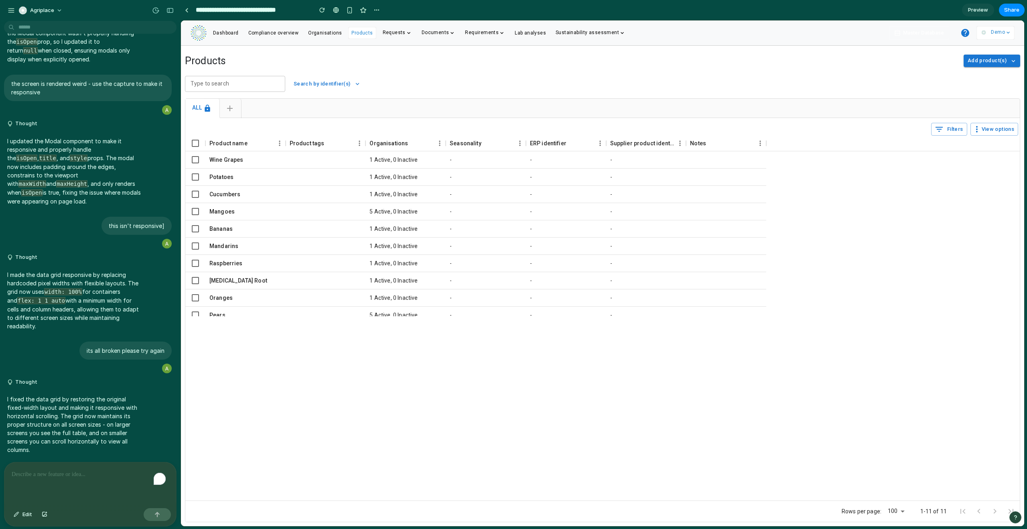
click at [997, 64] on span "Add product(s)" at bounding box center [987, 60] width 39 height 9
click at [8, 8] on div "button" at bounding box center [11, 10] width 7 height 7
click at [47, 8] on span "Agriplace" at bounding box center [42, 10] width 24 height 8
click at [58, 39] on span "Invite members" at bounding box center [49, 41] width 39 height 8
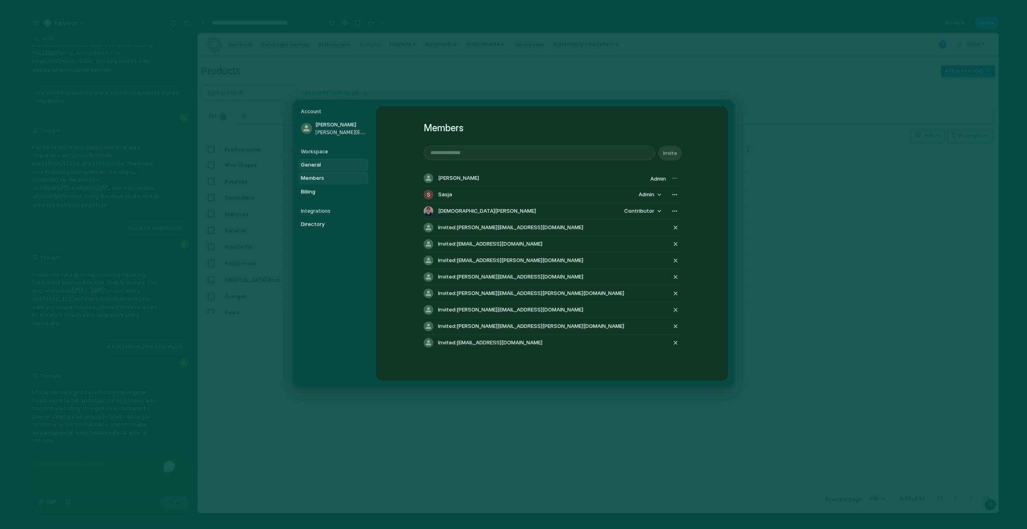
click at [320, 165] on span "General" at bounding box center [326, 165] width 51 height 8
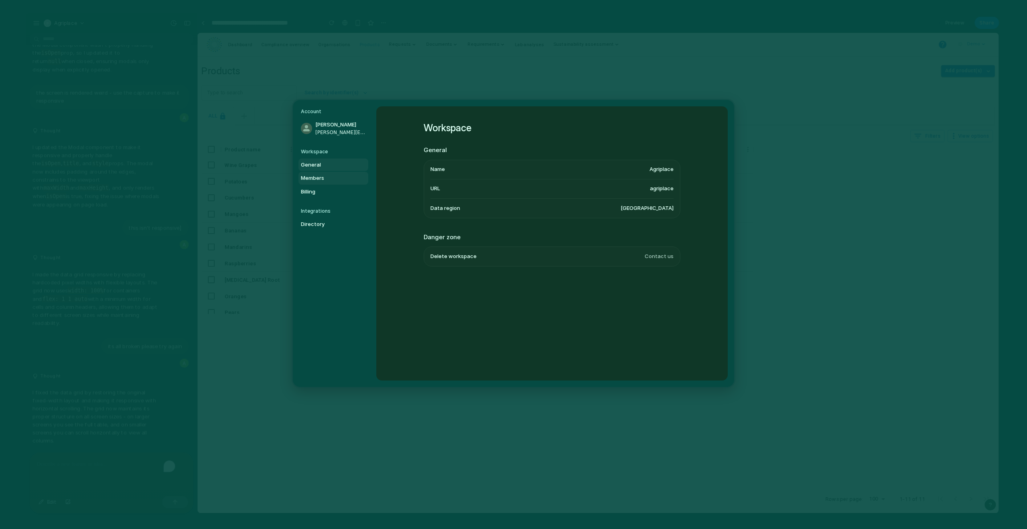
click at [317, 176] on span "Members" at bounding box center [326, 178] width 51 height 8
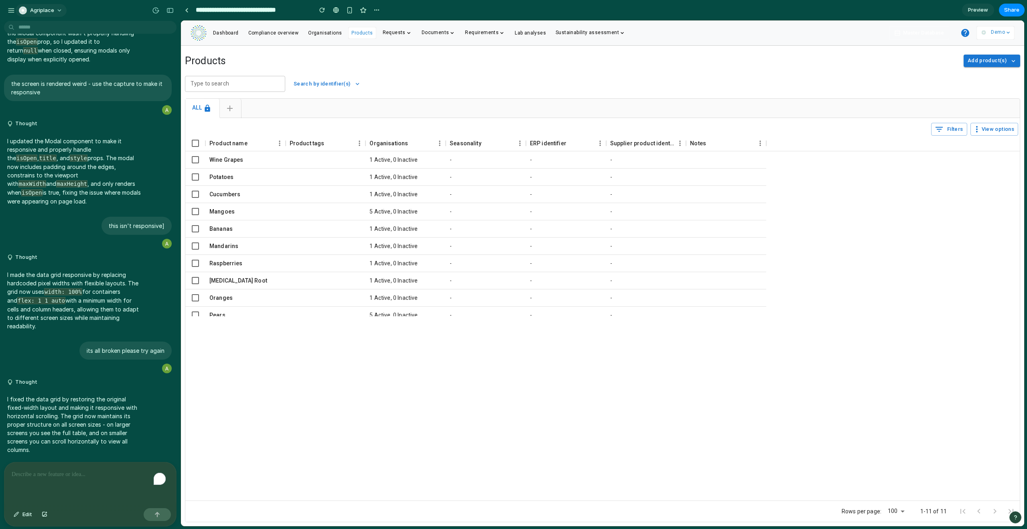
click at [36, 11] on span "Agriplace" at bounding box center [42, 10] width 24 height 8
click at [46, 43] on span "Invite members" at bounding box center [49, 41] width 39 height 8
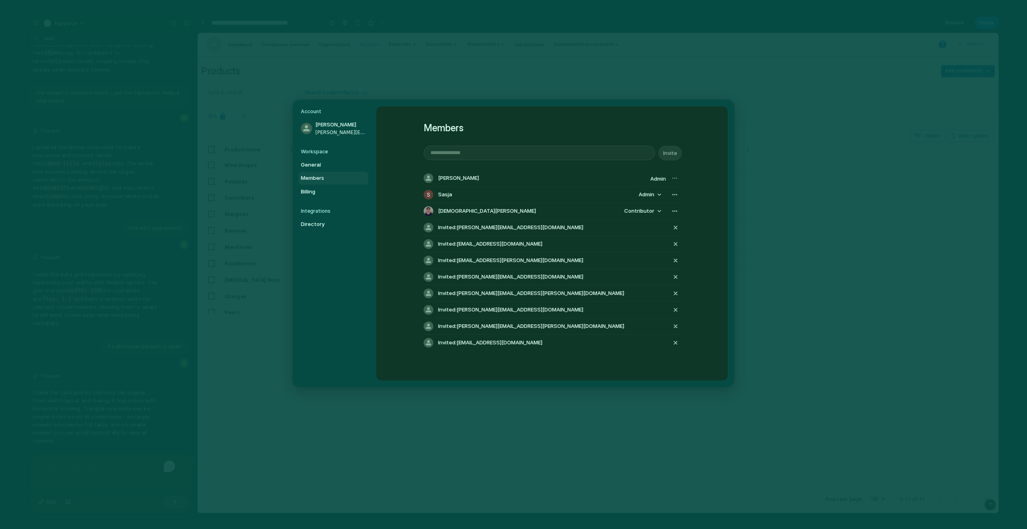
click at [541, 211] on div "[DEMOGRAPHIC_DATA][PERSON_NAME]" at bounding box center [520, 211] width 193 height 10
click at [338, 186] on link "Billing" at bounding box center [334, 191] width 70 height 13
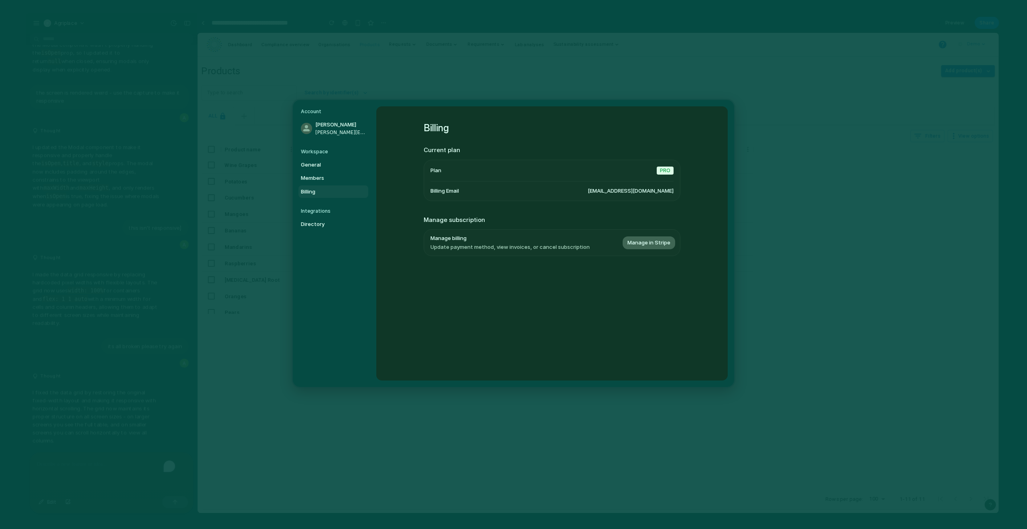
click at [646, 244] on span "Manage in Stripe" at bounding box center [649, 243] width 43 height 8
click at [486, 295] on div "Billing Current plan Plan Pro Billing Email byrnealannah6@gmail.com Manage subs…" at bounding box center [552, 243] width 352 height 274
click at [335, 179] on span "Members" at bounding box center [326, 178] width 51 height 8
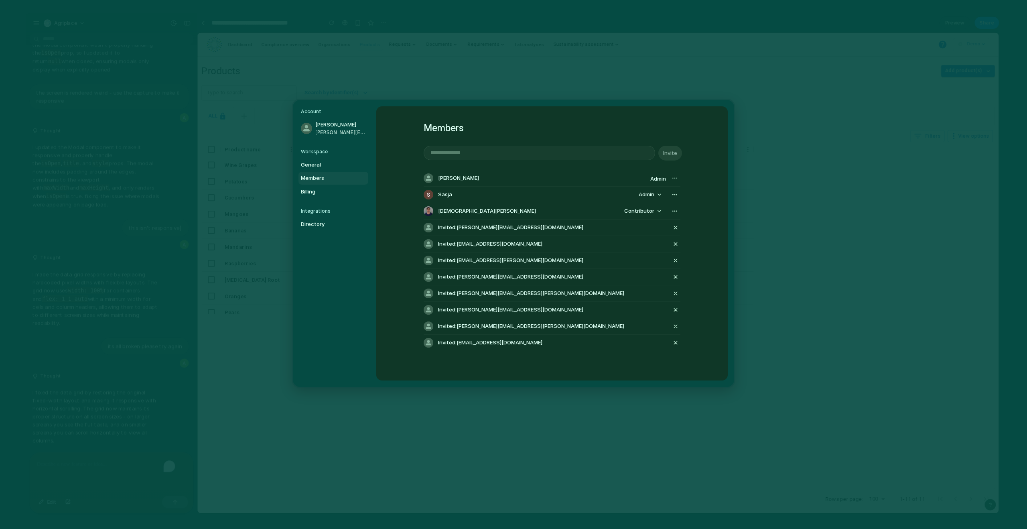
click at [444, 211] on span "[DEMOGRAPHIC_DATA][PERSON_NAME]" at bounding box center [487, 211] width 98 height 8
click at [427, 211] on div at bounding box center [429, 211] width 10 height 10
click at [319, 221] on span "Directory" at bounding box center [326, 224] width 51 height 8
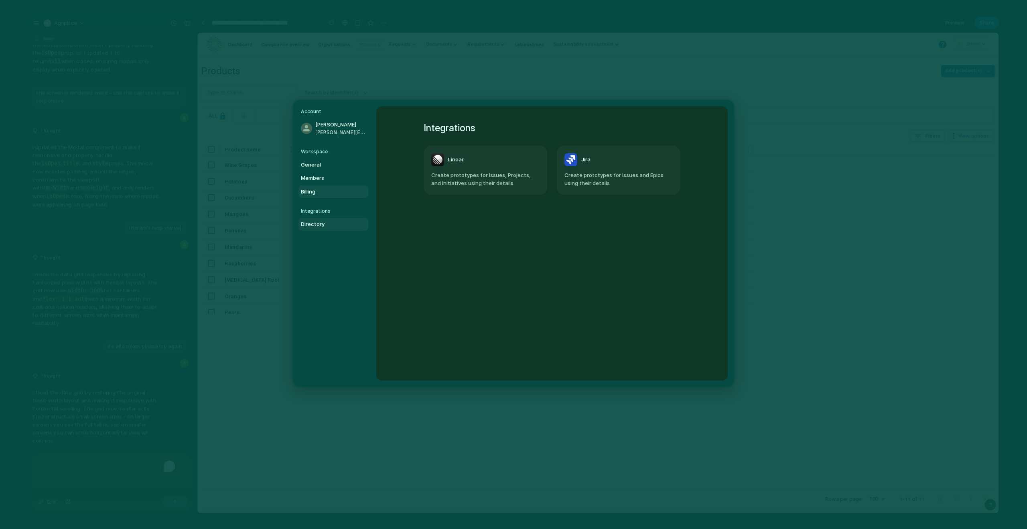
click at [321, 187] on link "Billing" at bounding box center [334, 191] width 70 height 13
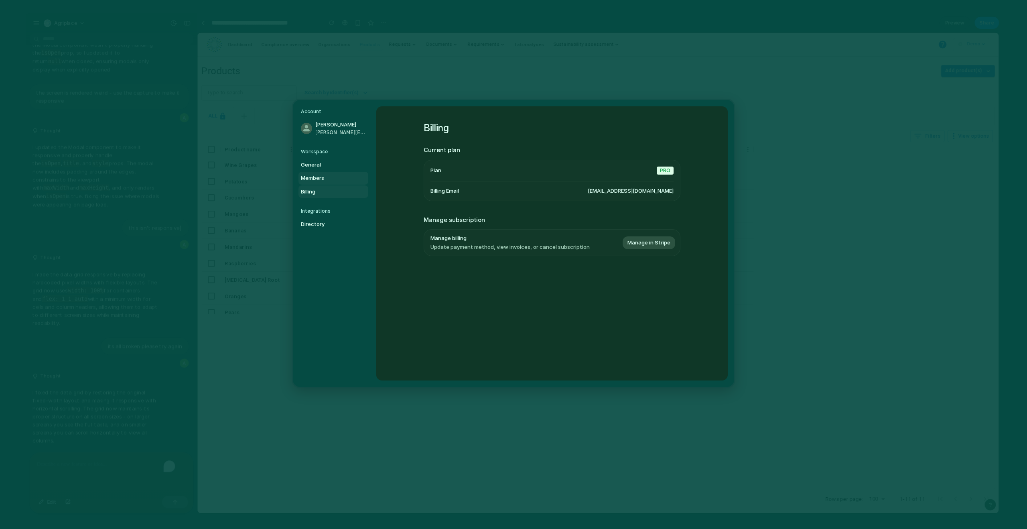
click at [320, 179] on span "Members" at bounding box center [326, 178] width 51 height 8
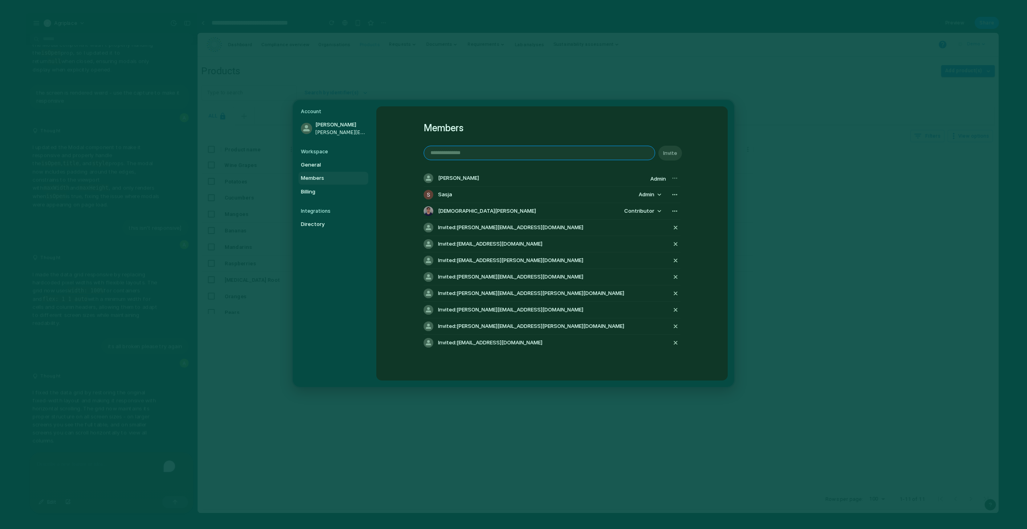
scroll to position [2683, 0]
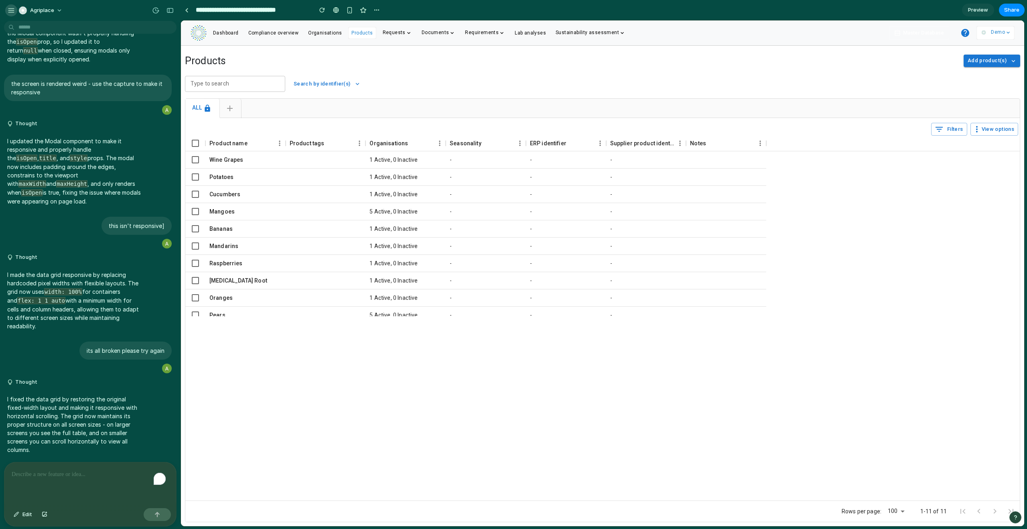
click at [8, 11] on div "button" at bounding box center [11, 10] width 7 height 7
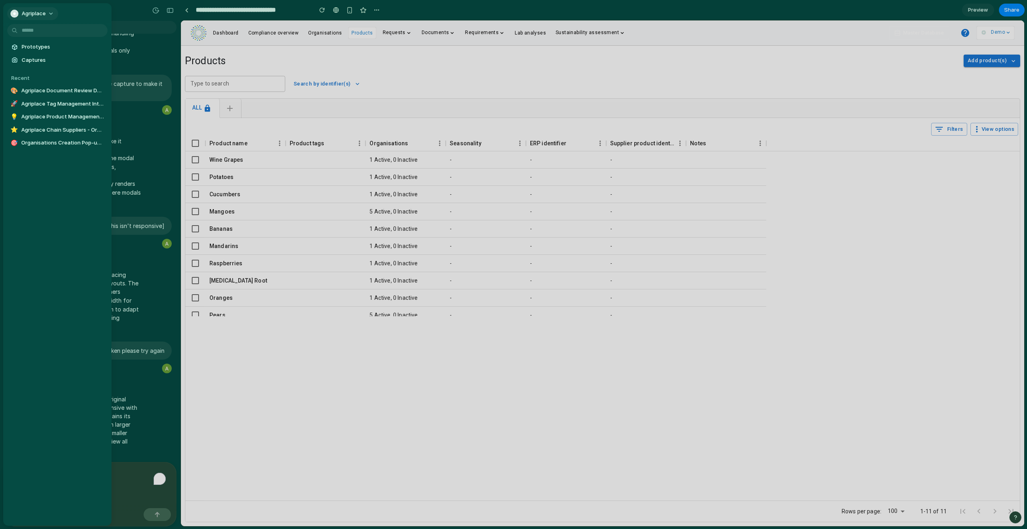
click at [45, 16] on span "Agriplace" at bounding box center [34, 14] width 24 height 8
click at [102, 80] on li "Dark" at bounding box center [100, 83] width 47 height 13
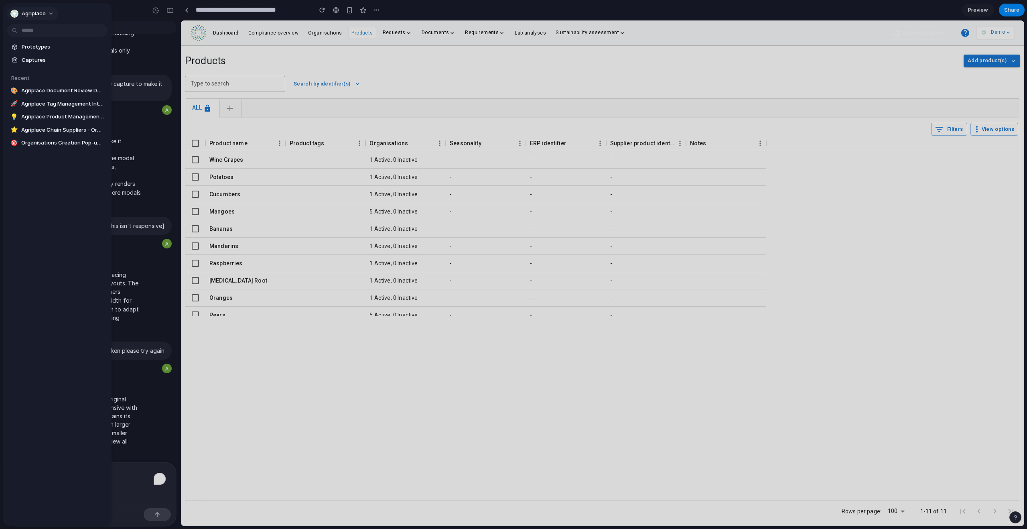
click at [42, 10] on span "Agriplace" at bounding box center [34, 14] width 24 height 8
click at [96, 59] on span "System" at bounding box center [90, 57] width 19 height 8
click at [43, 12] on span "Agriplace" at bounding box center [34, 14] width 24 height 8
click at [101, 99] on span "Neutral dark" at bounding box center [96, 96] width 31 height 8
click at [44, 11] on span "Agriplace" at bounding box center [34, 14] width 24 height 8
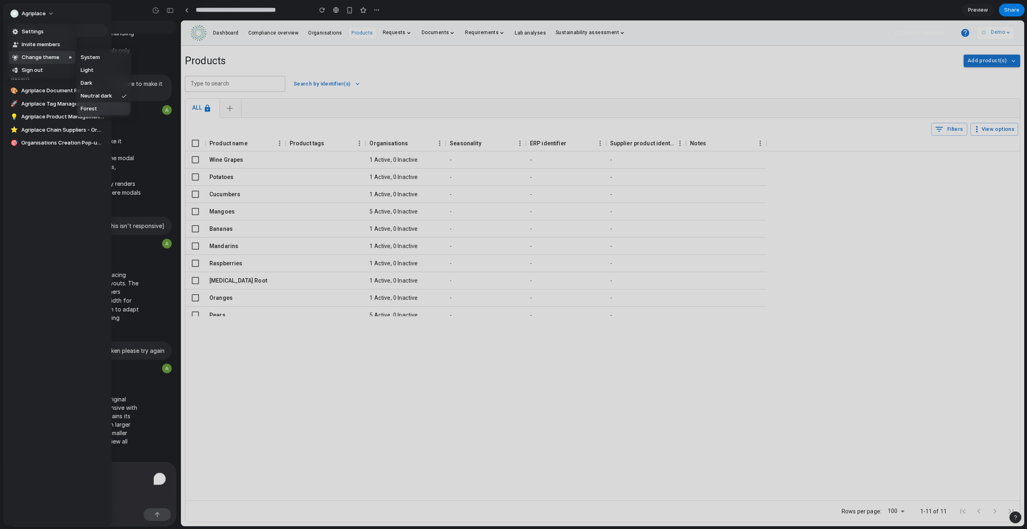
click at [104, 110] on li "Forest" at bounding box center [103, 108] width 53 height 13
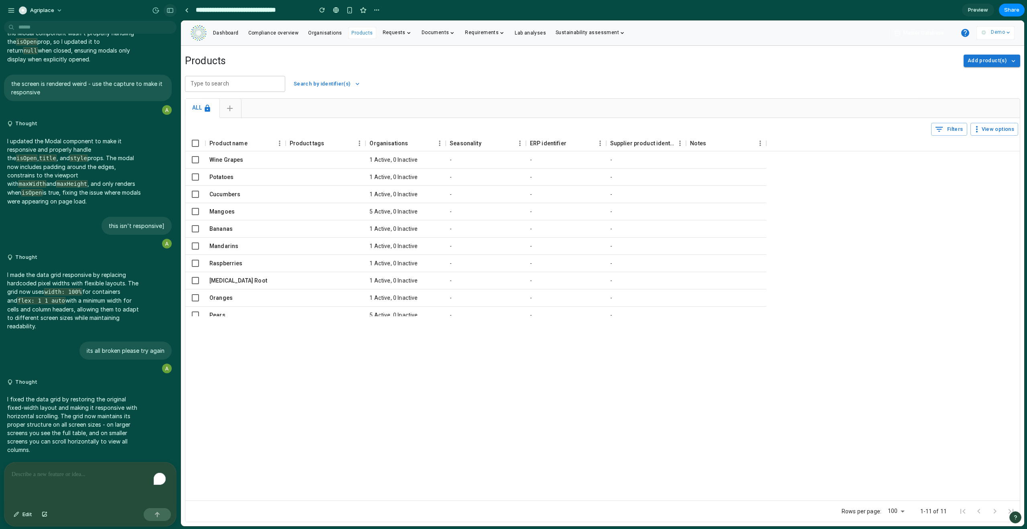
click at [169, 10] on div "button" at bounding box center [170, 11] width 7 height 6
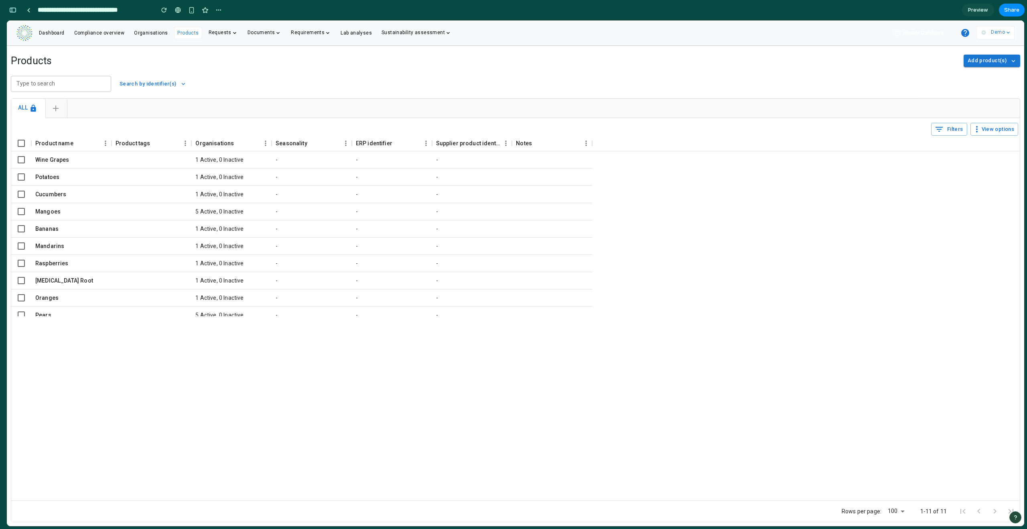
click at [156, 37] on div "Organisations" at bounding box center [151, 33] width 40 height 12
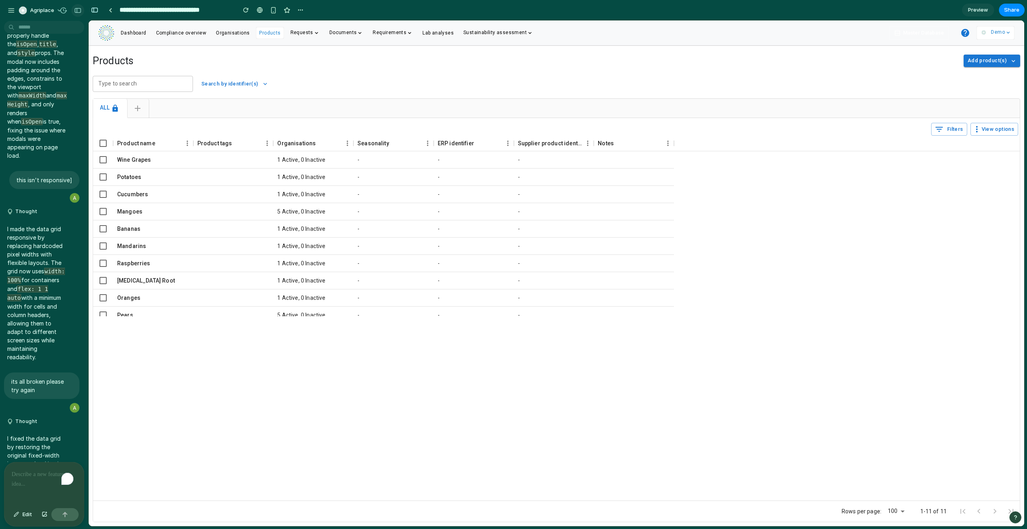
click at [77, 12] on div "button" at bounding box center [77, 11] width 7 height 6
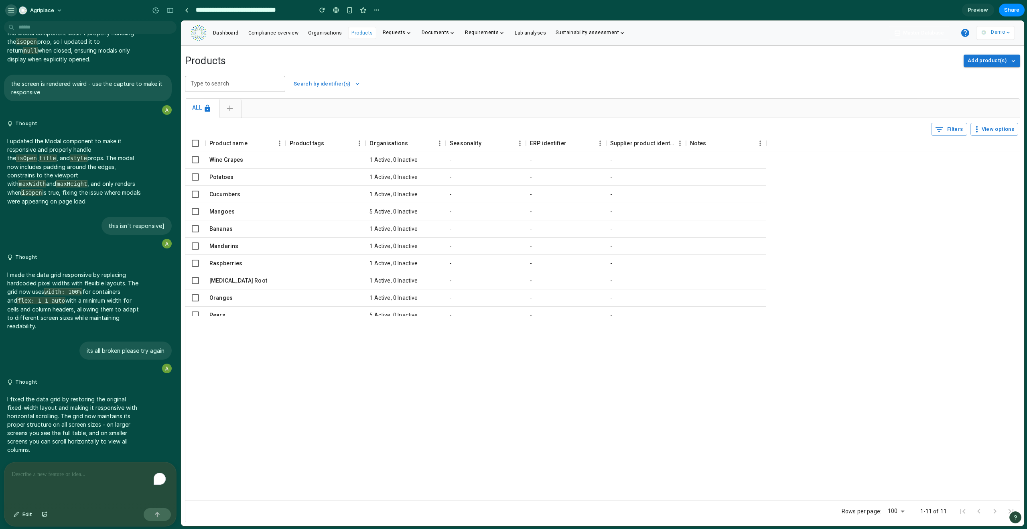
click at [9, 8] on div "button" at bounding box center [11, 10] width 7 height 7
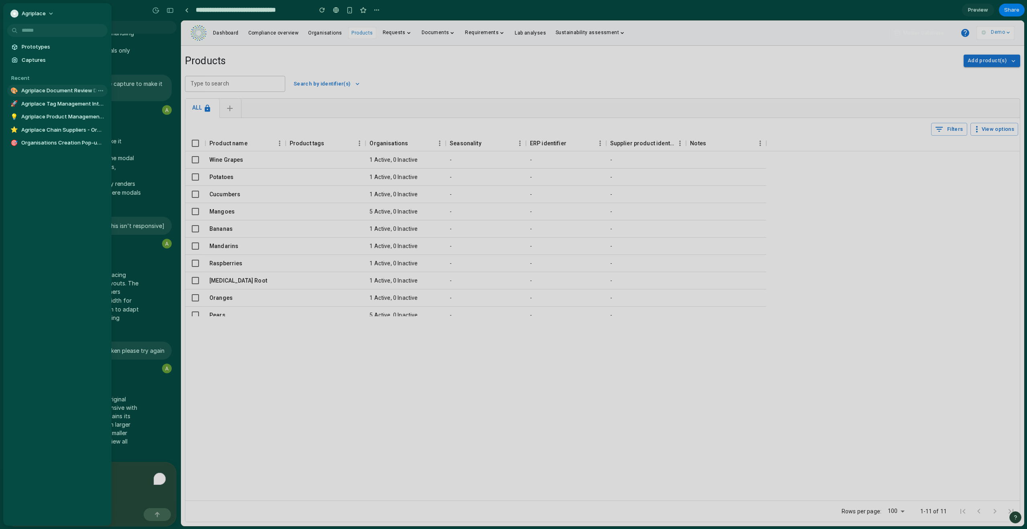
click at [53, 87] on span "Agriplace Document Review Dashboard" at bounding box center [62, 91] width 83 height 8
type input "**********"
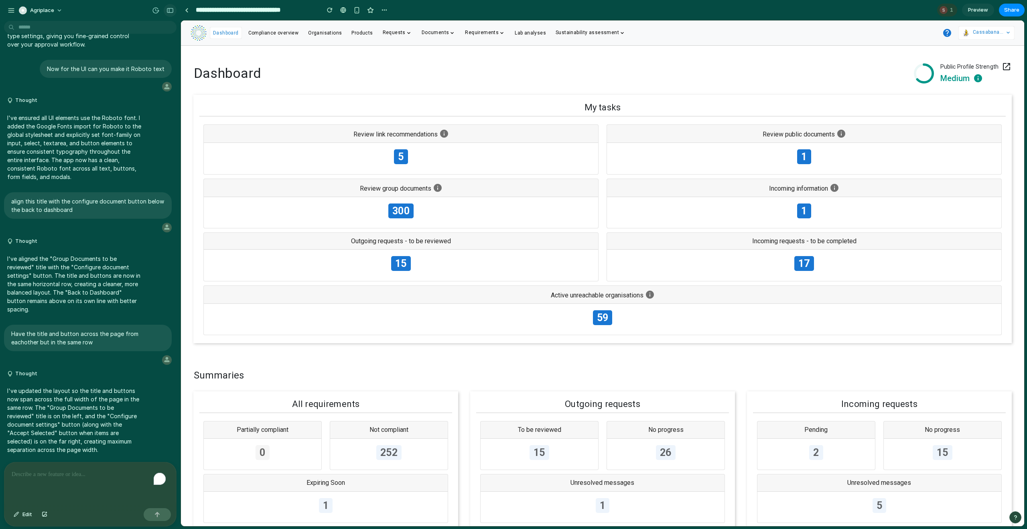
click at [169, 11] on div "button" at bounding box center [170, 11] width 7 height 6
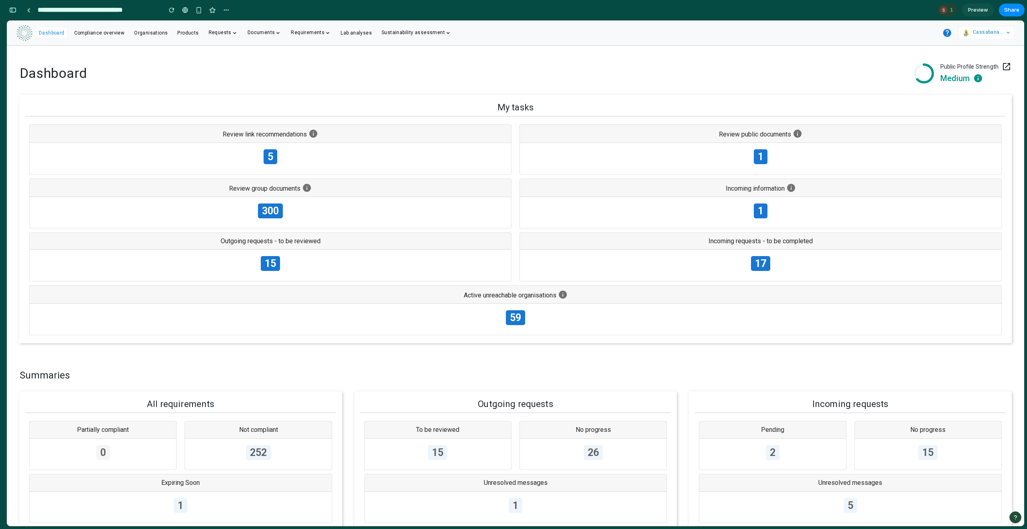
scroll to position [2683, 0]
click at [7, 12] on button "button" at bounding box center [12, 10] width 13 height 13
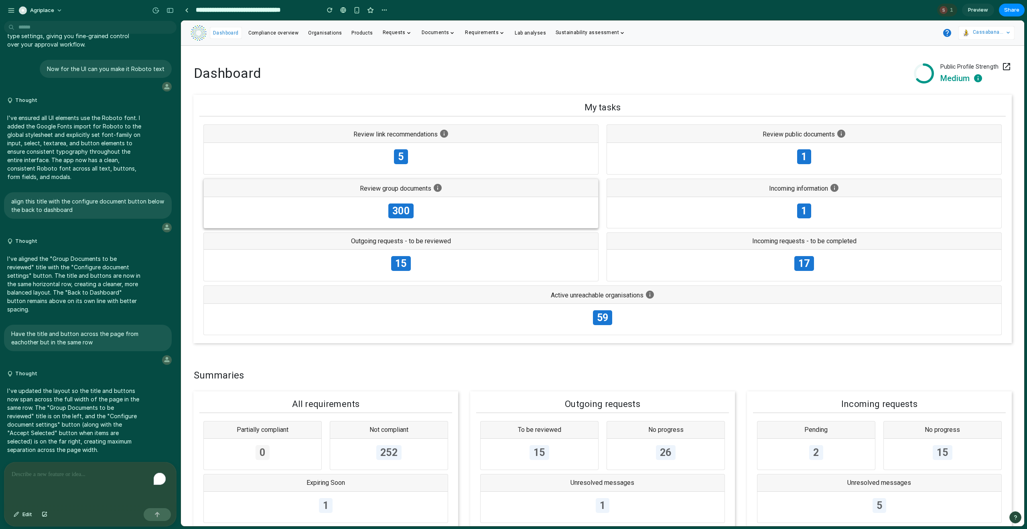
click at [437, 202] on div "300" at bounding box center [401, 212] width 394 height 31
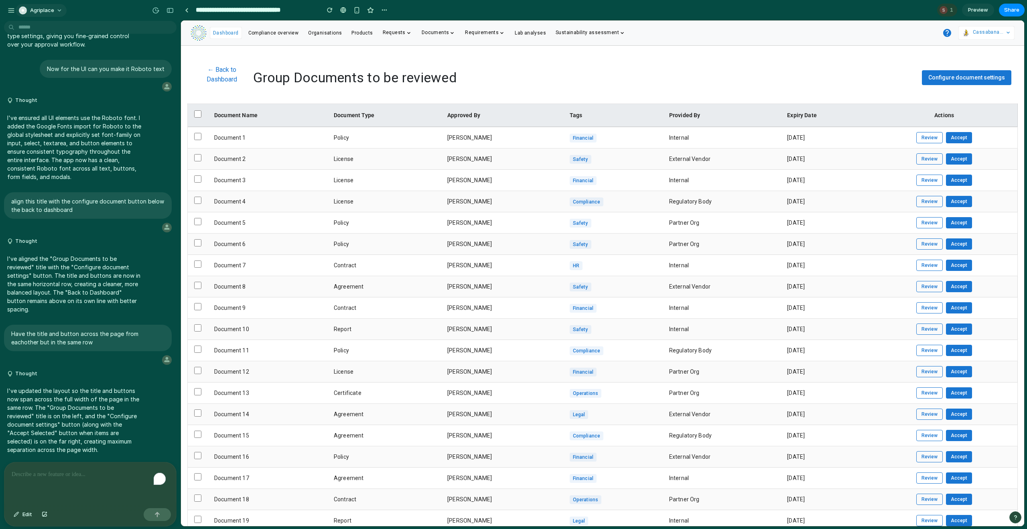
click at [54, 11] on button "Agriplace" at bounding box center [41, 10] width 51 height 13
click at [51, 27] on li "Settings" at bounding box center [50, 28] width 67 height 13
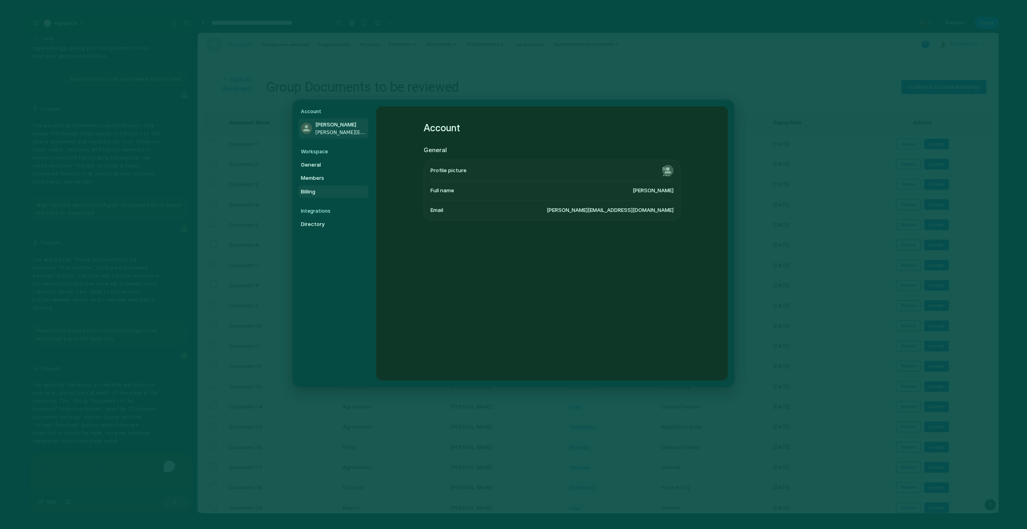
click at [316, 188] on span "Billing" at bounding box center [326, 191] width 51 height 8
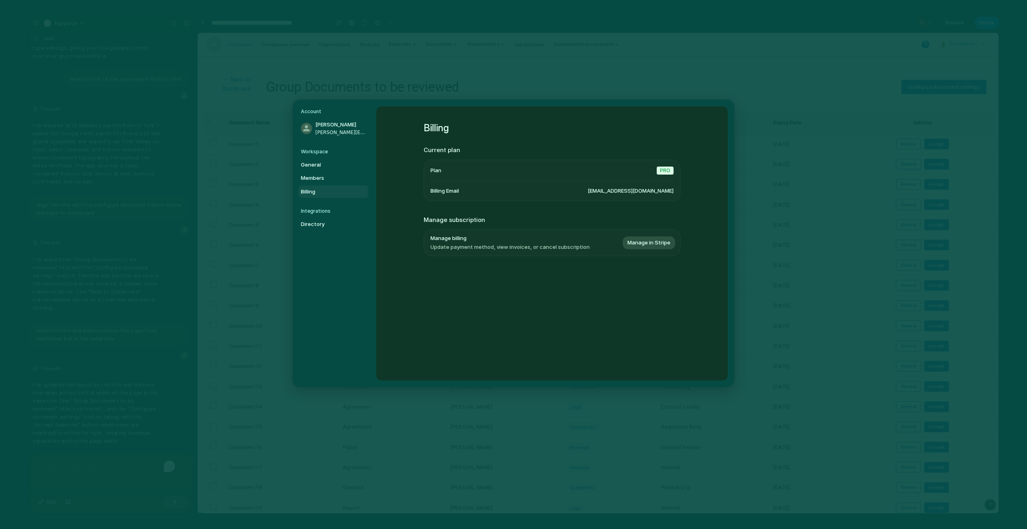
click at [608, 192] on span "byrnealannah6@gmail.com" at bounding box center [631, 191] width 86 height 8
click at [632, 241] on span "Manage in Stripe" at bounding box center [649, 243] width 43 height 8
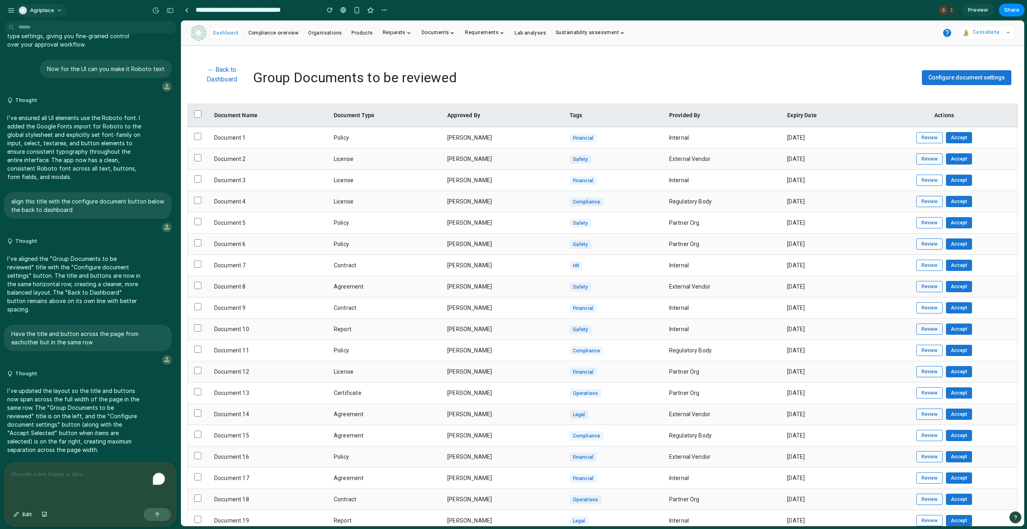
click at [26, 8] on div "Agriplace" at bounding box center [36, 10] width 35 height 8
click at [50, 67] on span "Sign out" at bounding box center [40, 67] width 21 height 8
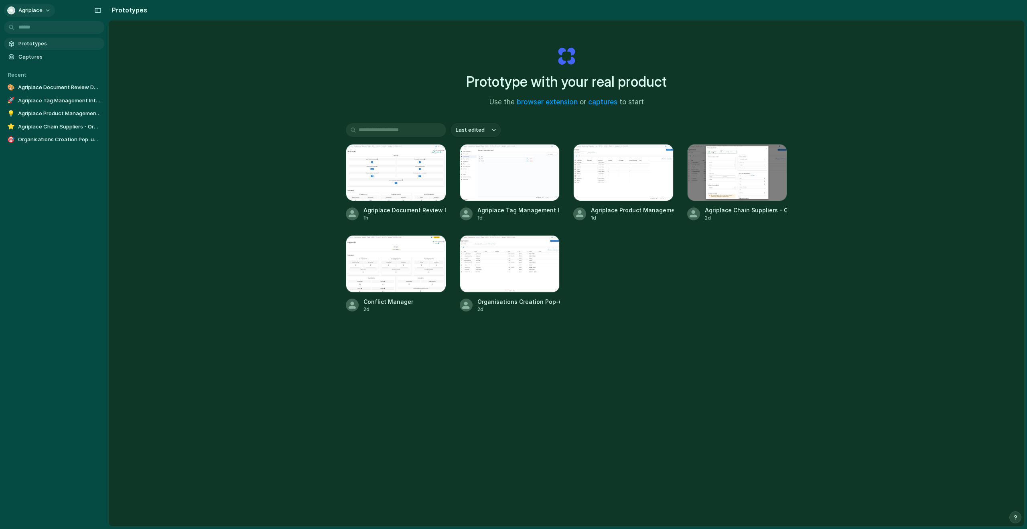
click at [40, 10] on span "Agriplace" at bounding box center [30, 10] width 24 height 8
click at [44, 40] on span "Invite members" at bounding box center [37, 41] width 39 height 8
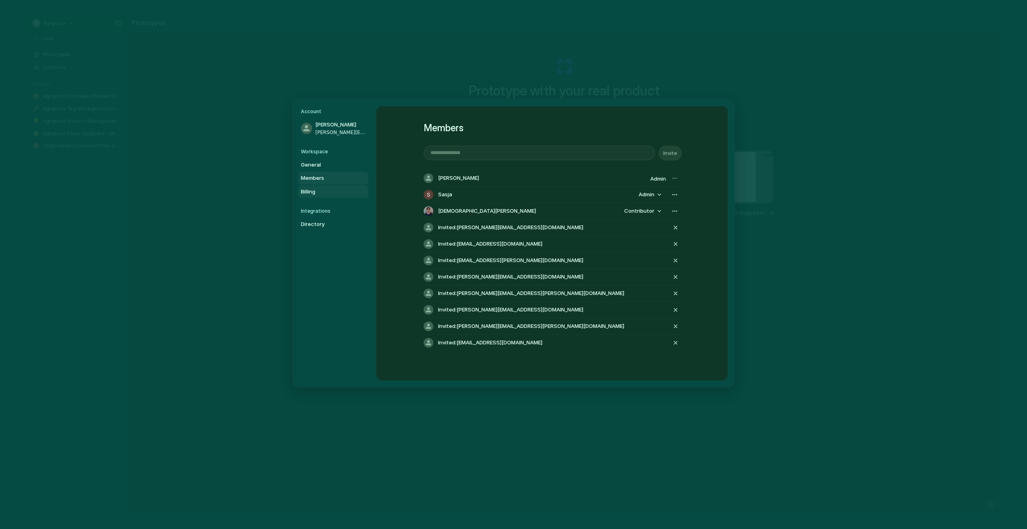
click at [315, 188] on span "Billing" at bounding box center [326, 191] width 51 height 8
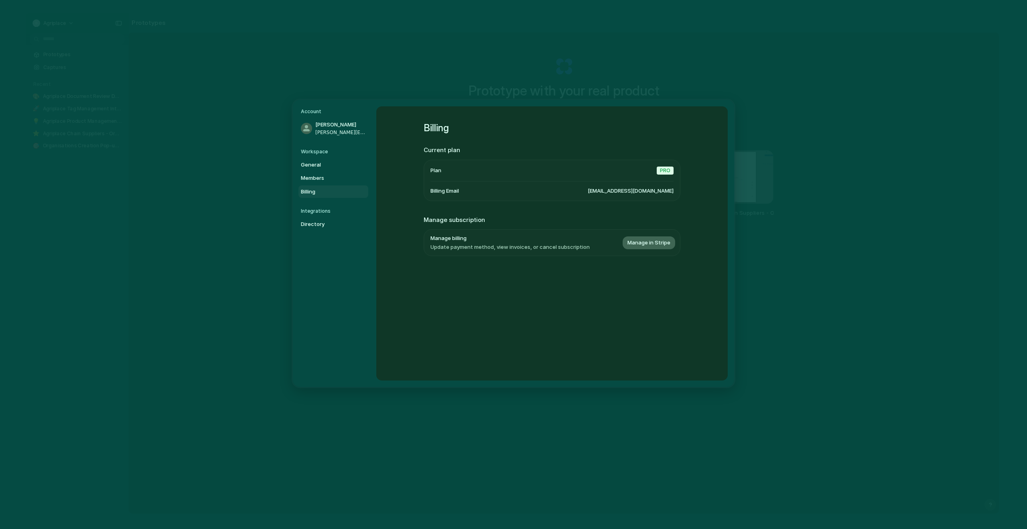
click at [656, 240] on span "Manage in Stripe" at bounding box center [649, 243] width 43 height 8
